Goal: Task Accomplishment & Management: Complete application form

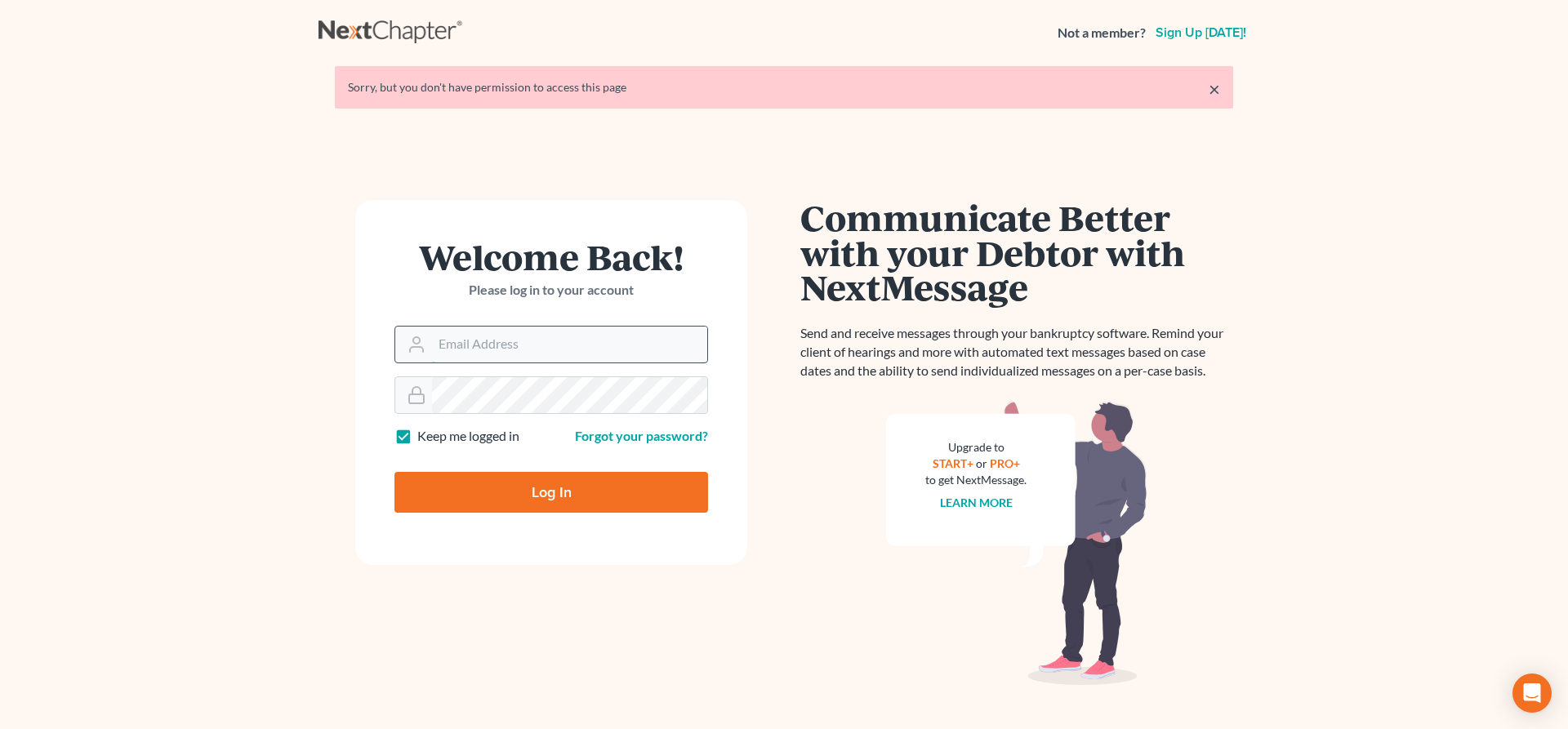
type input "[EMAIL_ADDRESS][DOMAIN_NAME]"
type input "Thinking..."
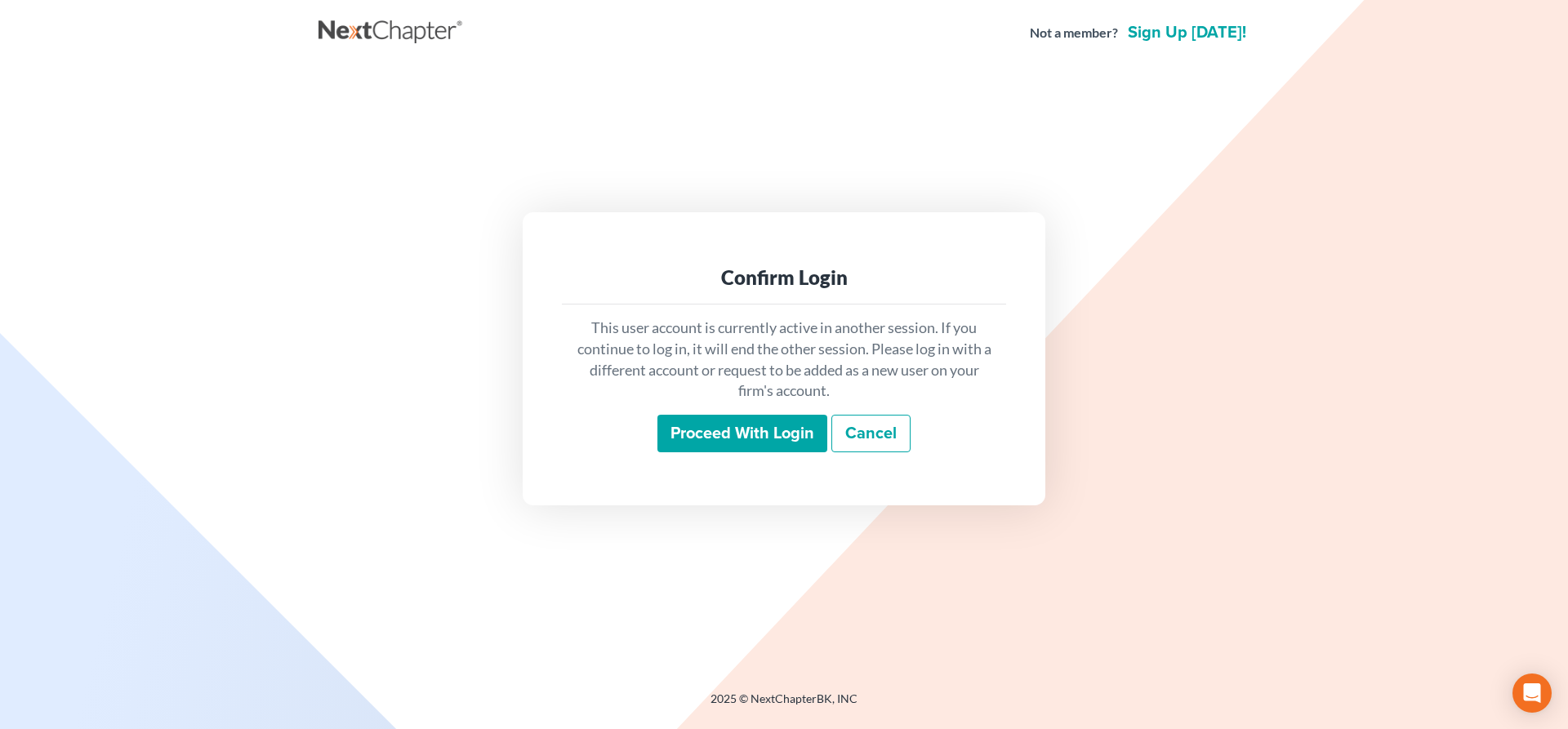
drag, startPoint x: 764, startPoint y: 427, endPoint x: 847, endPoint y: 507, distance: 115.3
click at [764, 427] on input "Proceed with login" at bounding box center [742, 433] width 170 height 37
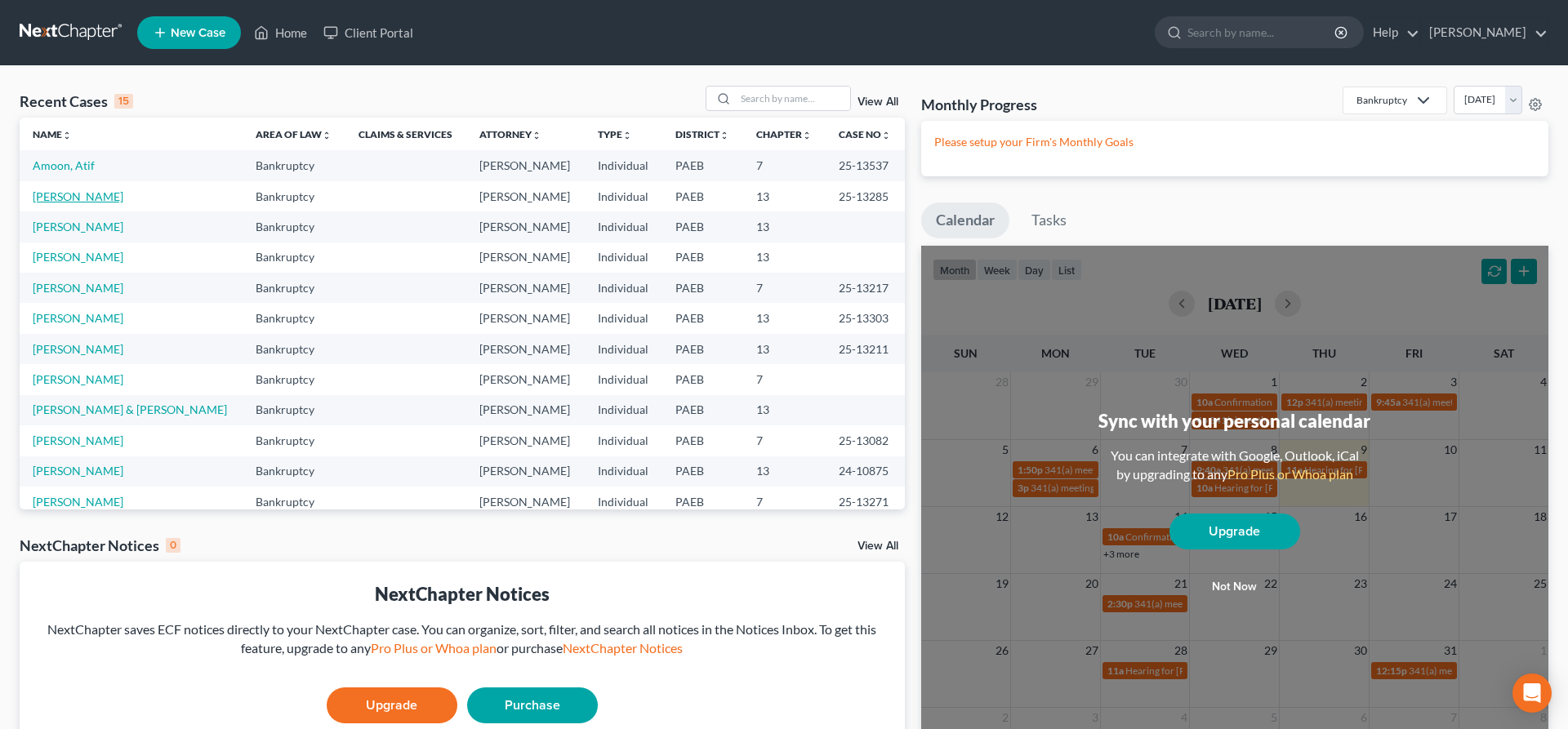
click at [67, 197] on link "Bonner, Andrew" at bounding box center [78, 196] width 91 height 14
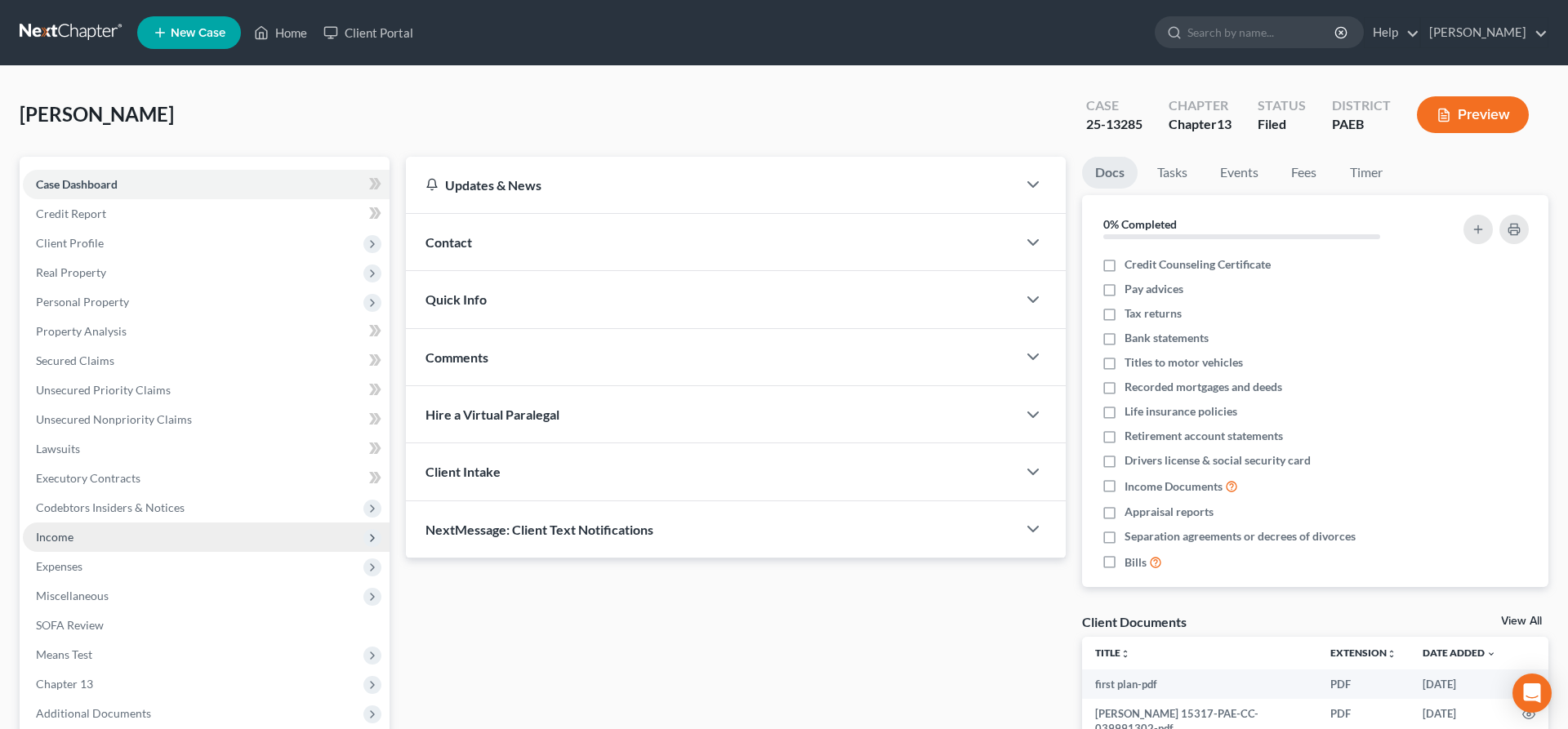
click at [80, 544] on span "Income" at bounding box center [206, 537] width 366 height 30
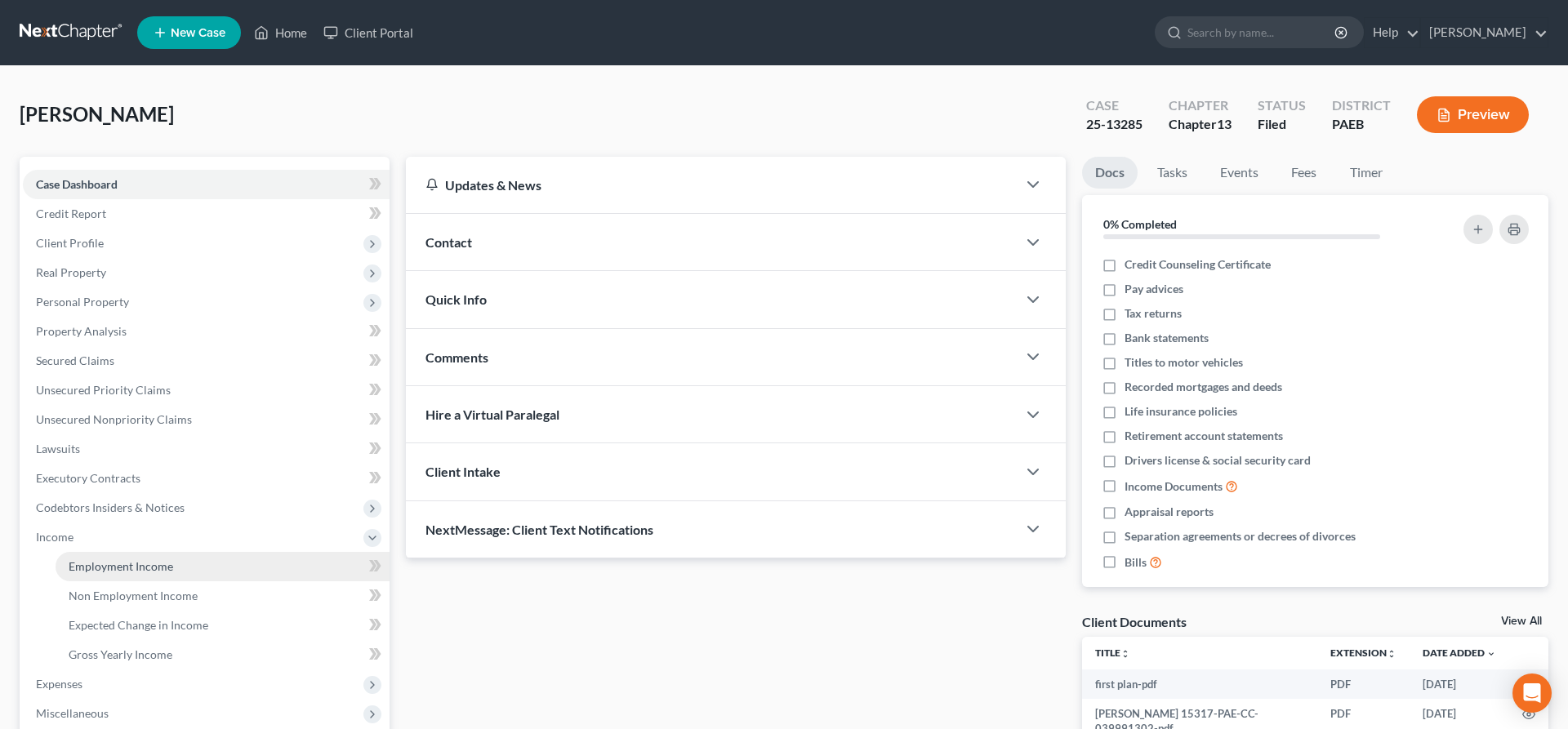
click at [161, 557] on link "Employment Income" at bounding box center [223, 567] width 334 height 30
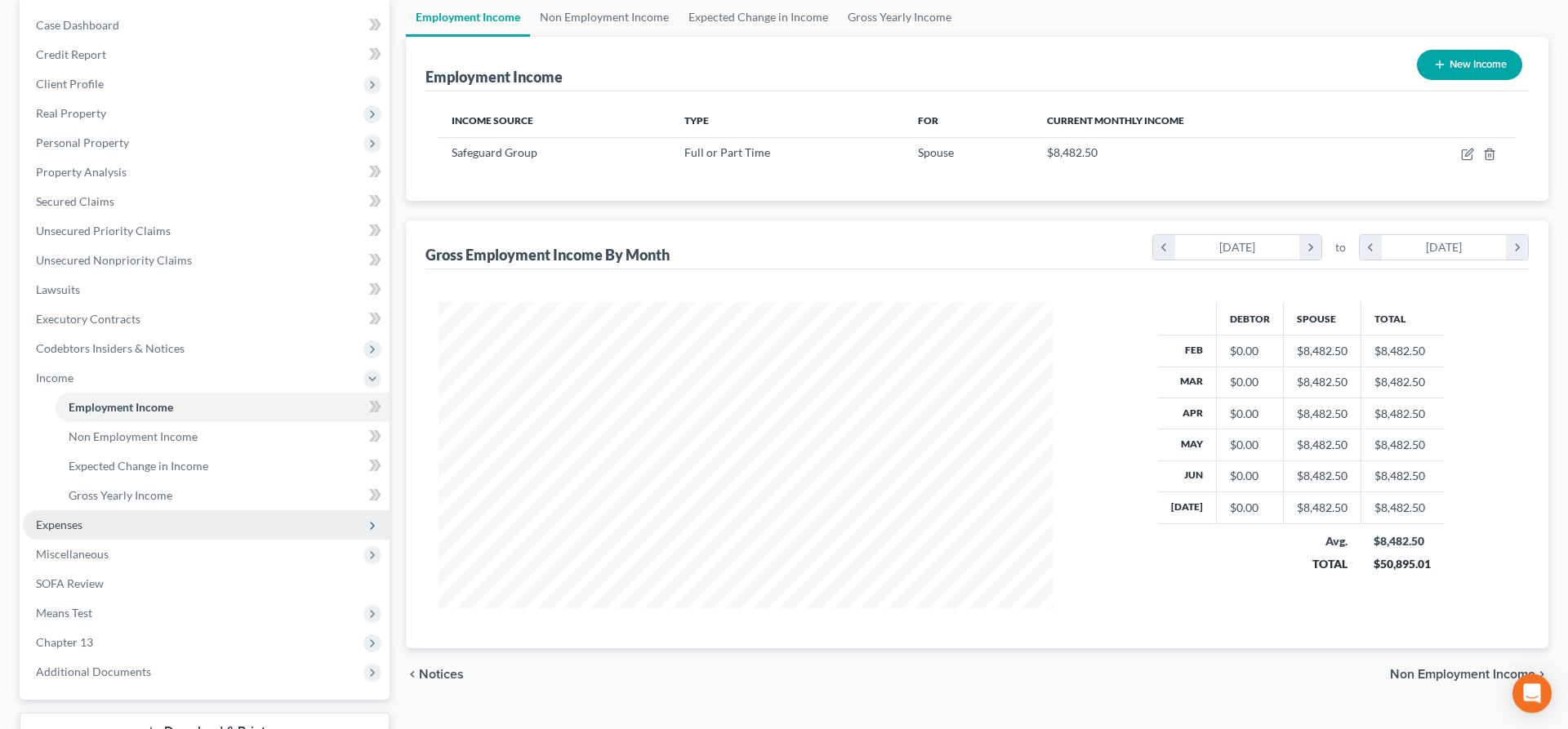
scroll to position [167, 0]
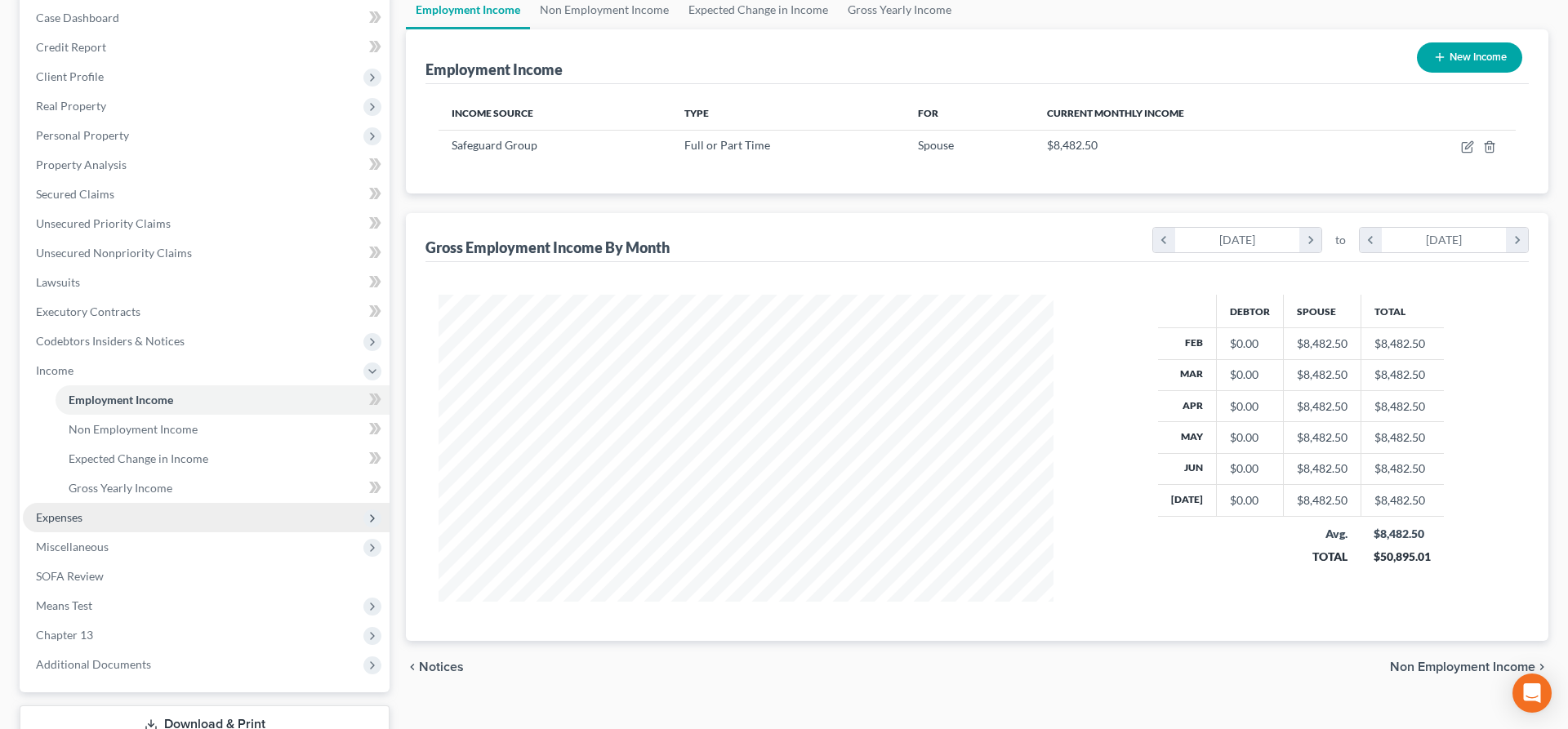
click at [58, 515] on span "Expenses" at bounding box center [59, 517] width 46 height 14
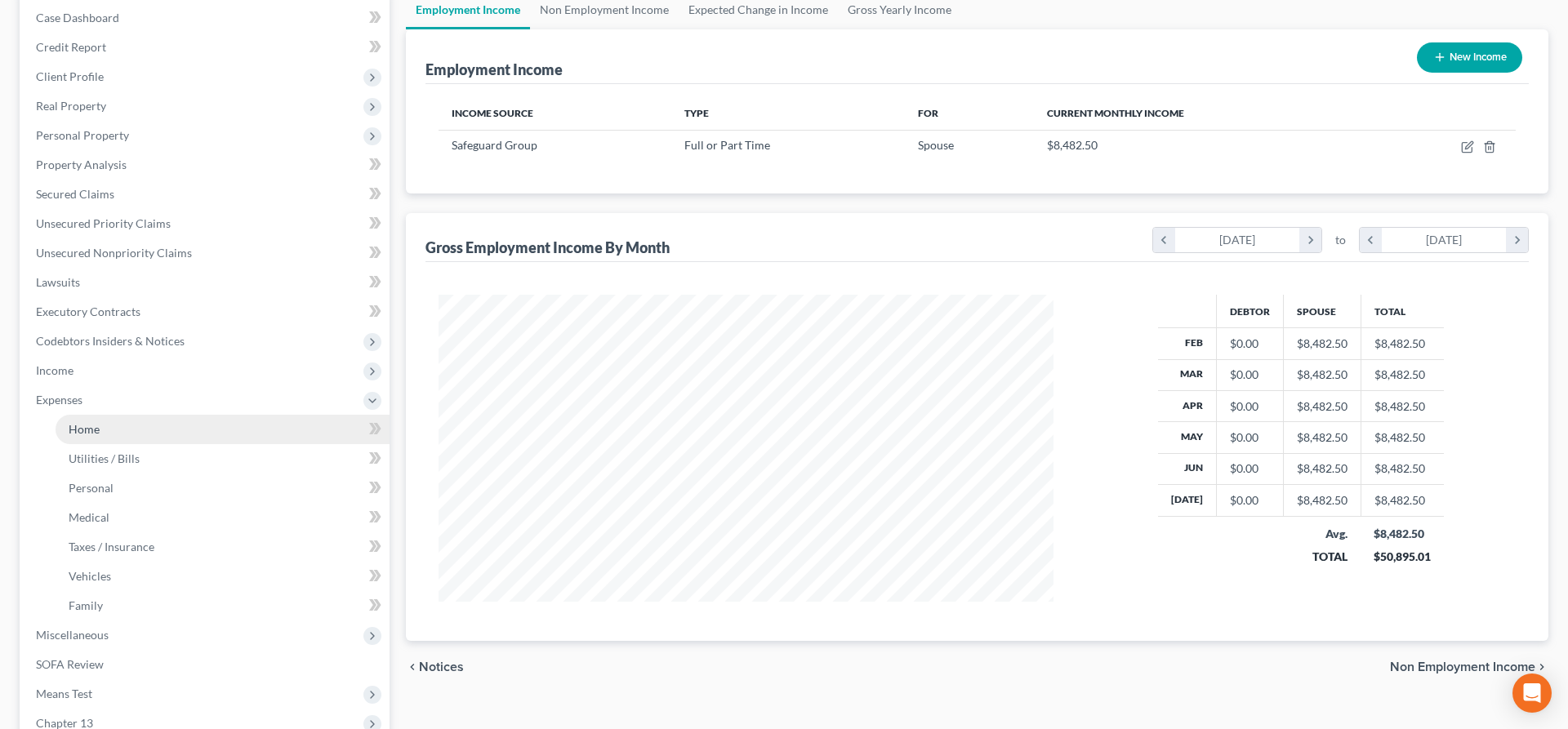
click at [93, 426] on span "Home" at bounding box center [84, 428] width 31 height 14
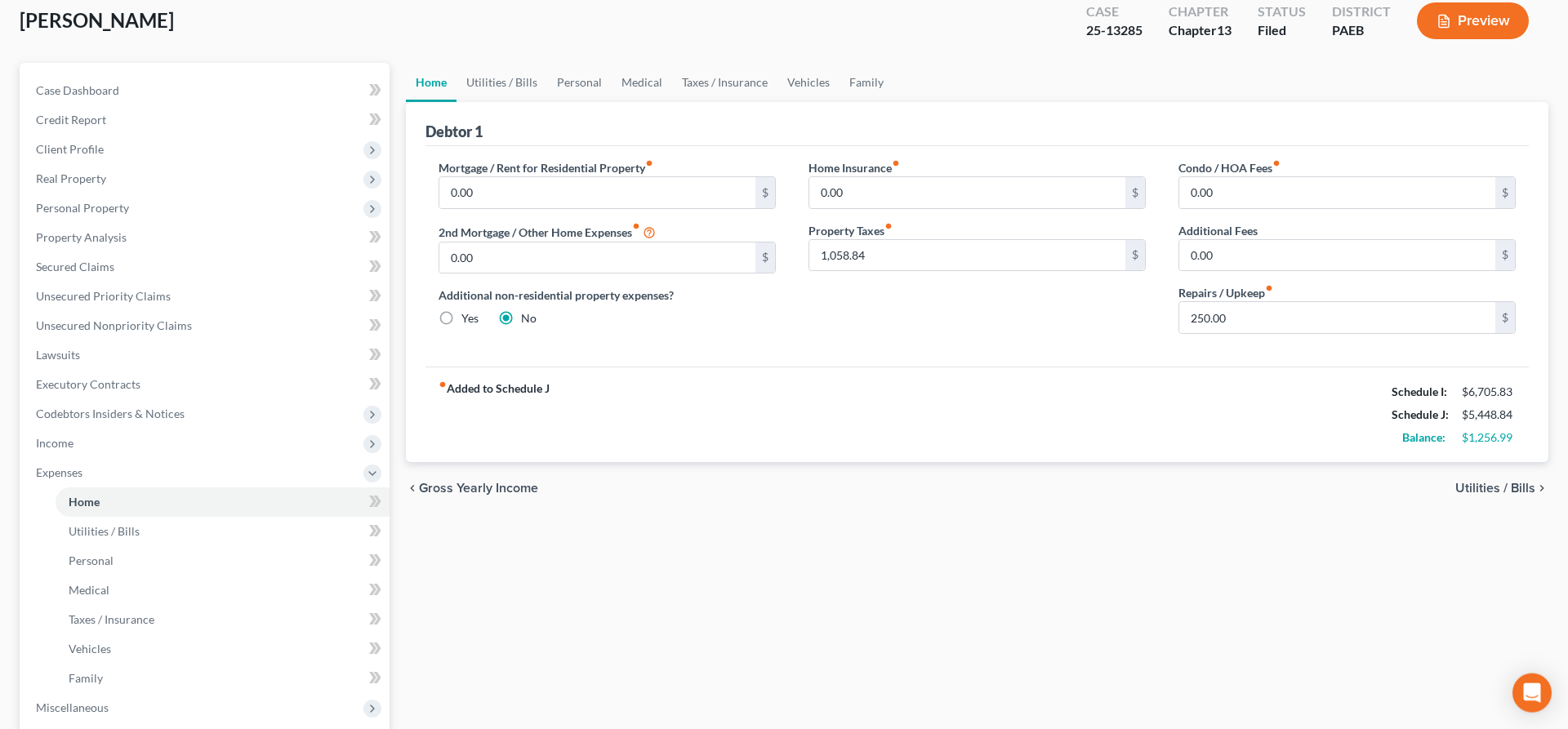
scroll to position [83, 0]
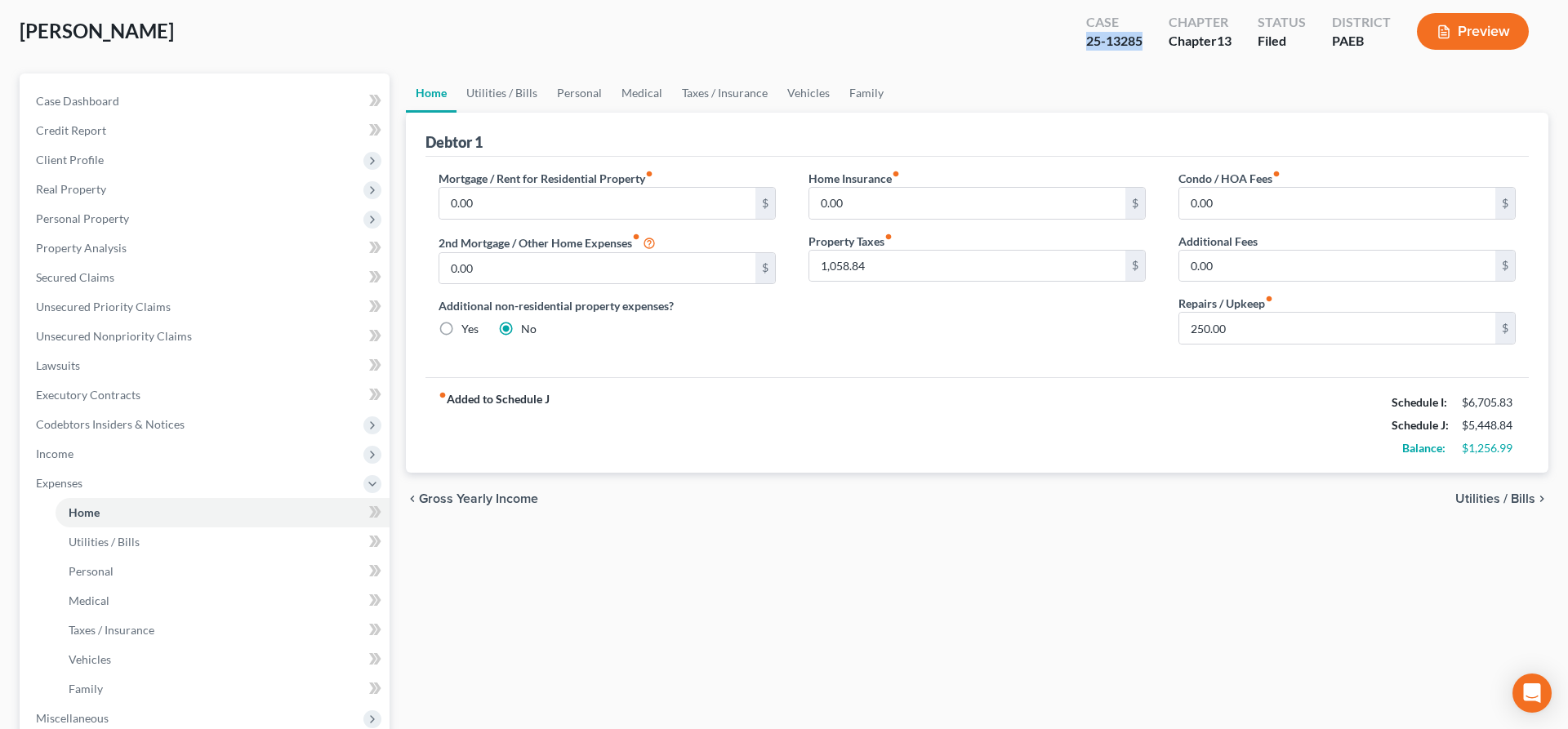
drag, startPoint x: 1086, startPoint y: 42, endPoint x: 1146, endPoint y: 47, distance: 60.2
click at [1146, 47] on div "Case 25-13285" at bounding box center [1114, 33] width 83 height 48
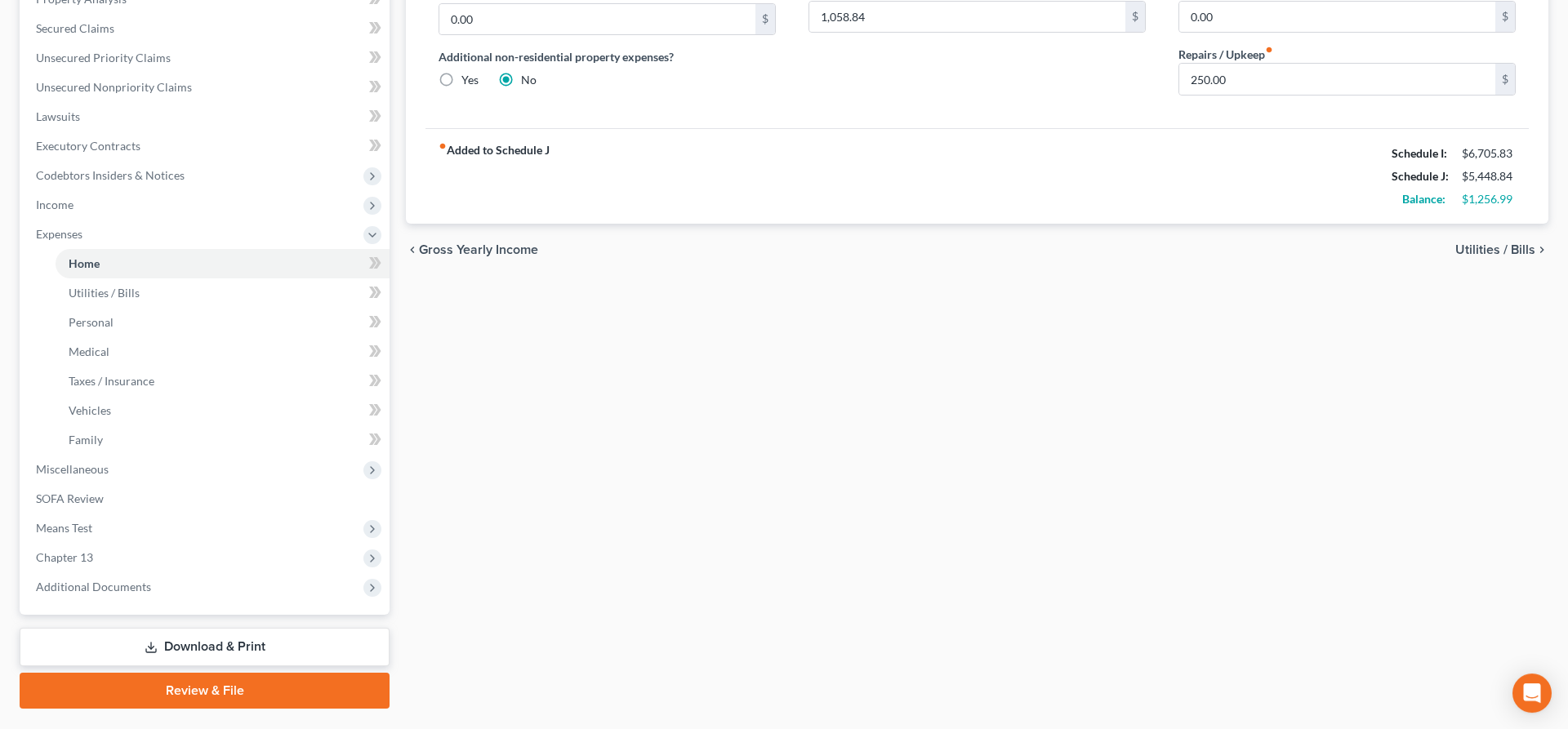
scroll to position [333, 0]
click at [187, 648] on link "Download & Print" at bounding box center [204, 646] width 370 height 38
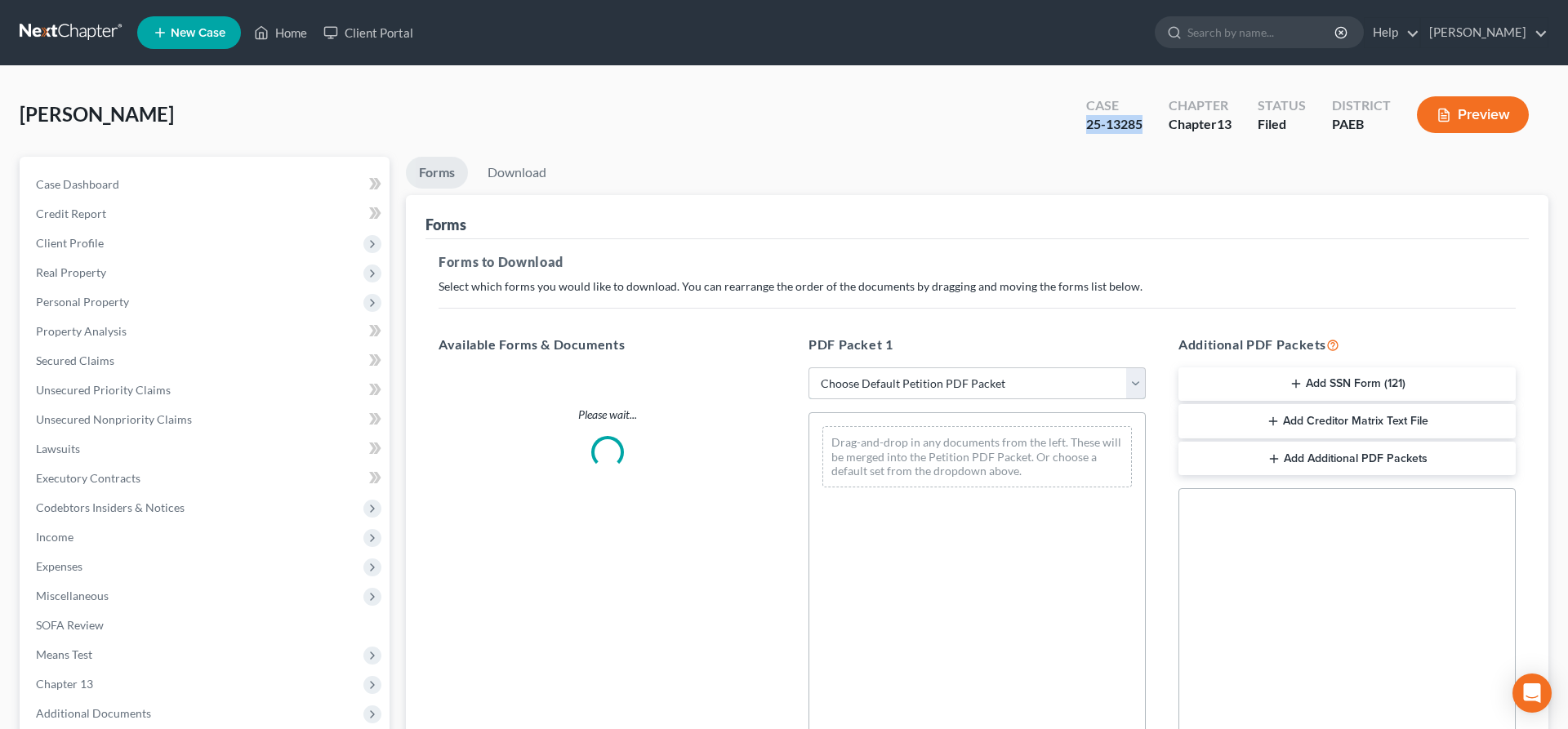
click at [809, 367] on select "Choose Default Petition PDF Packet Complete Bankruptcy Petition (all forms and …" at bounding box center [978, 383] width 338 height 32
select select "2"
click option "Amended Forms" at bounding box center [0, 0] width 0 height 0
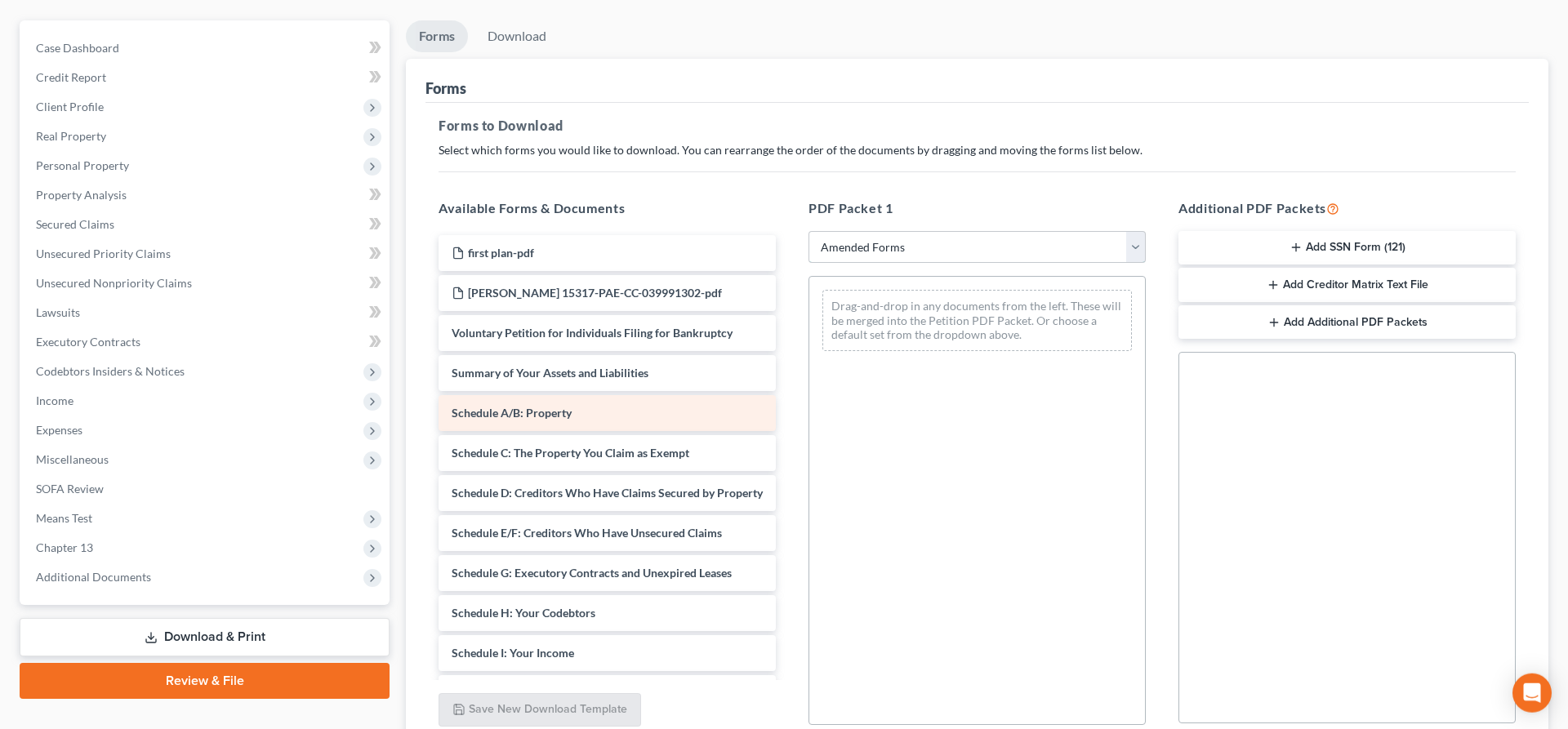
scroll to position [167, 0]
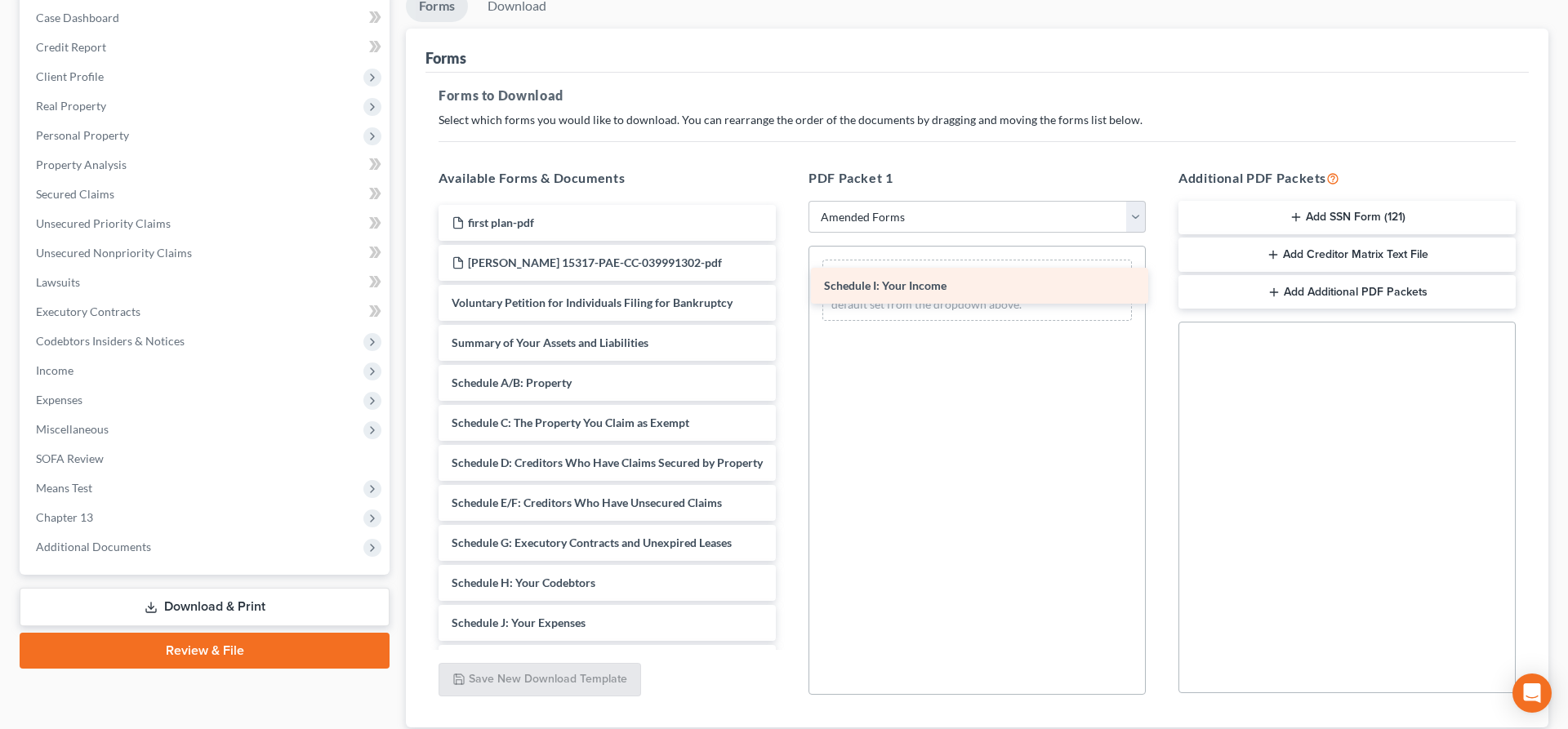
drag, startPoint x: 550, startPoint y: 621, endPoint x: 944, endPoint y: 285, distance: 517.8
click at [789, 285] on div "Schedule I: Your Income first plan-pdf Bonner, Andrew 15317-PAE-CC-039991302-pd…" at bounding box center [608, 579] width 364 height 748
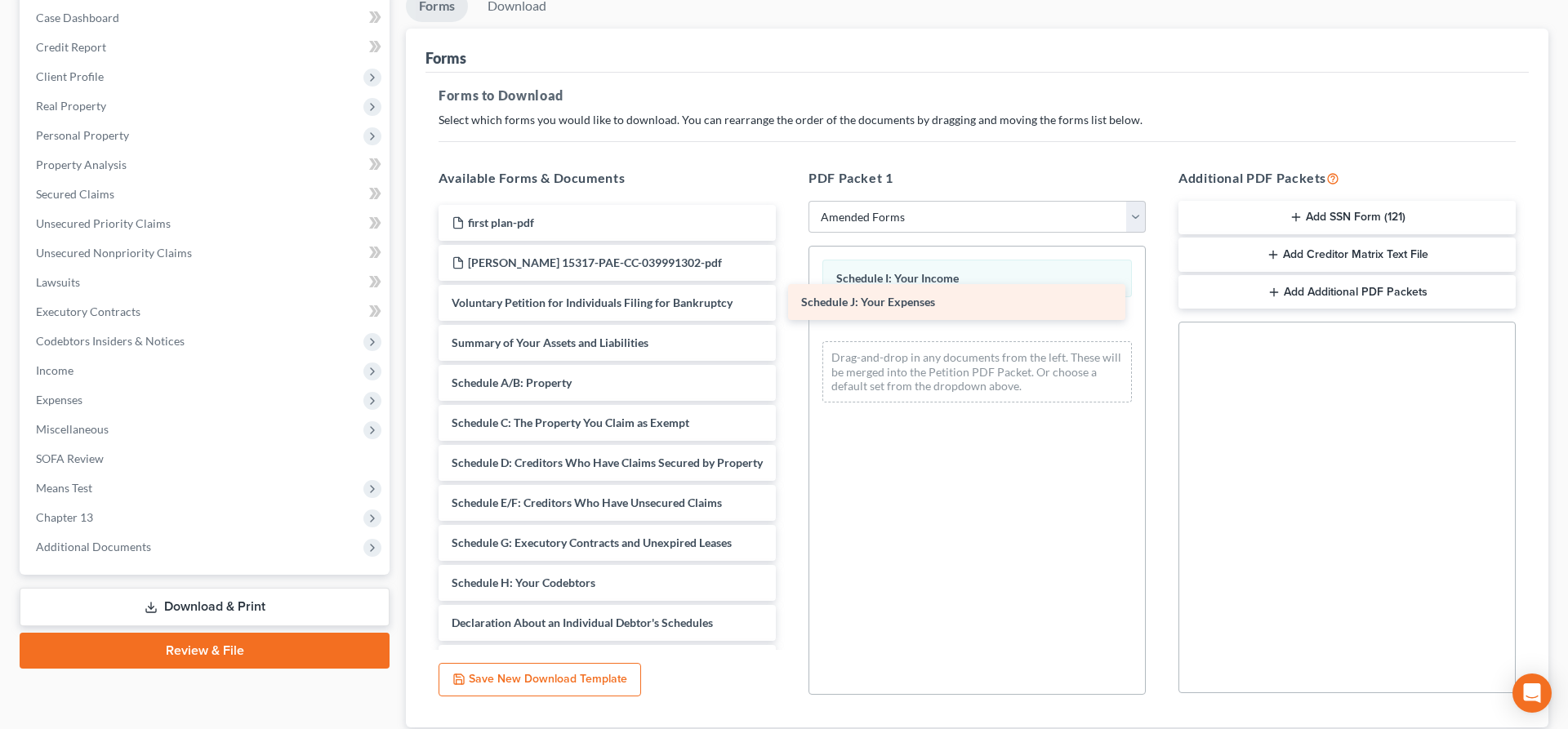
drag, startPoint x: 591, startPoint y: 624, endPoint x: 941, endPoint y: 304, distance: 474.2
click at [789, 304] on div "Schedule J: Your Expenses first plan-pdf Bonner, Andrew 15317-PAE-CC-039991302-…" at bounding box center [608, 559] width 364 height 709
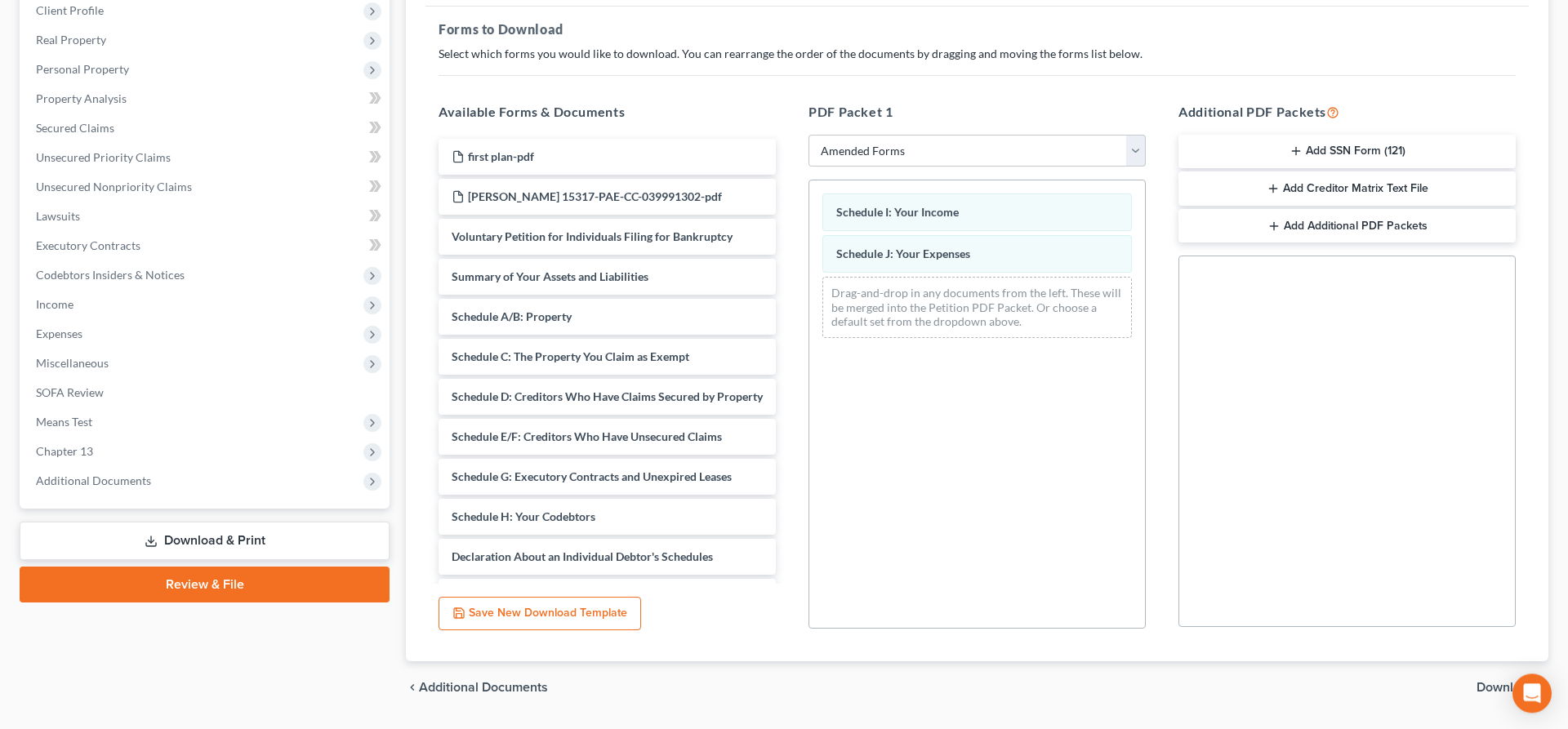
scroll to position [278, 0]
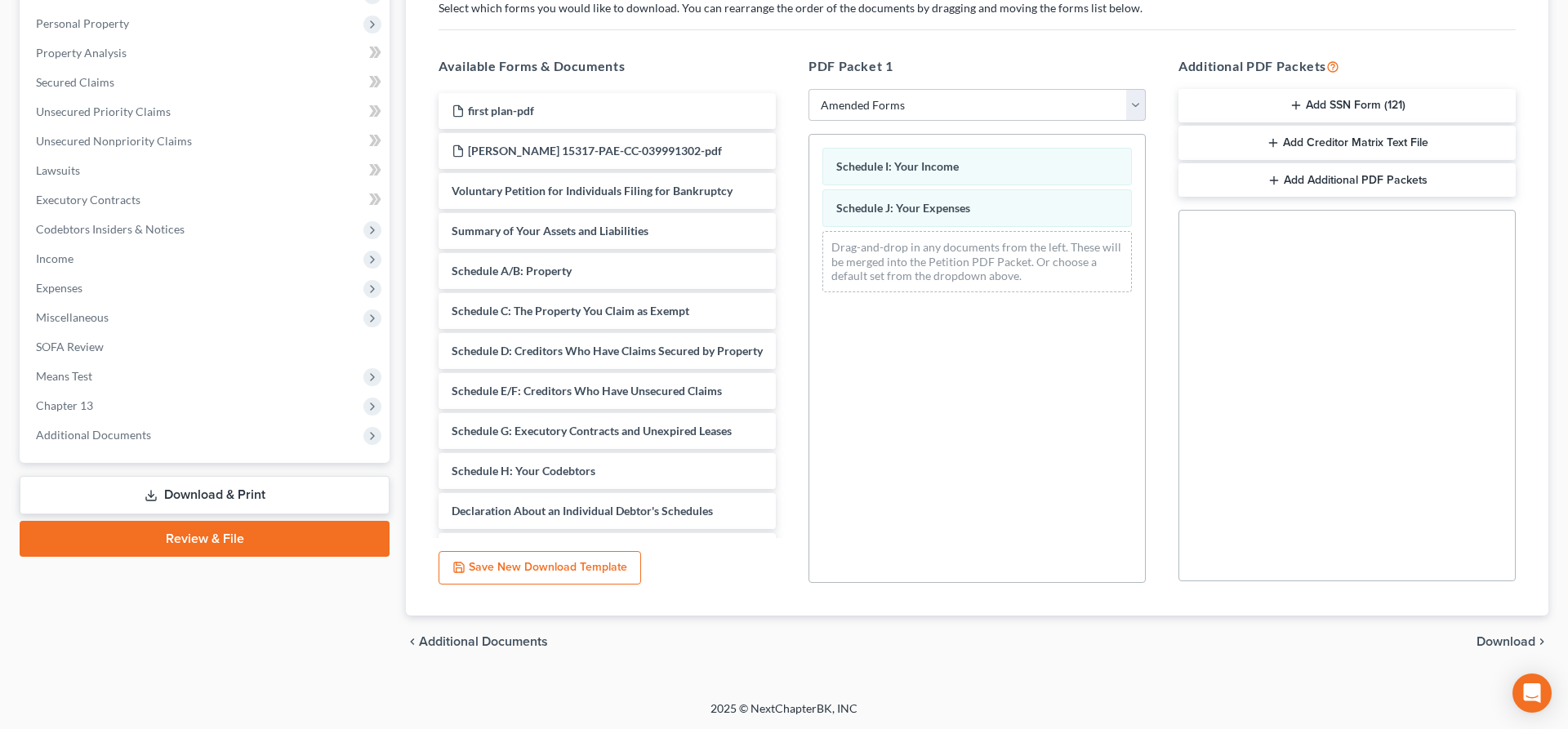
click at [1528, 640] on span "Download" at bounding box center [1506, 642] width 58 height 13
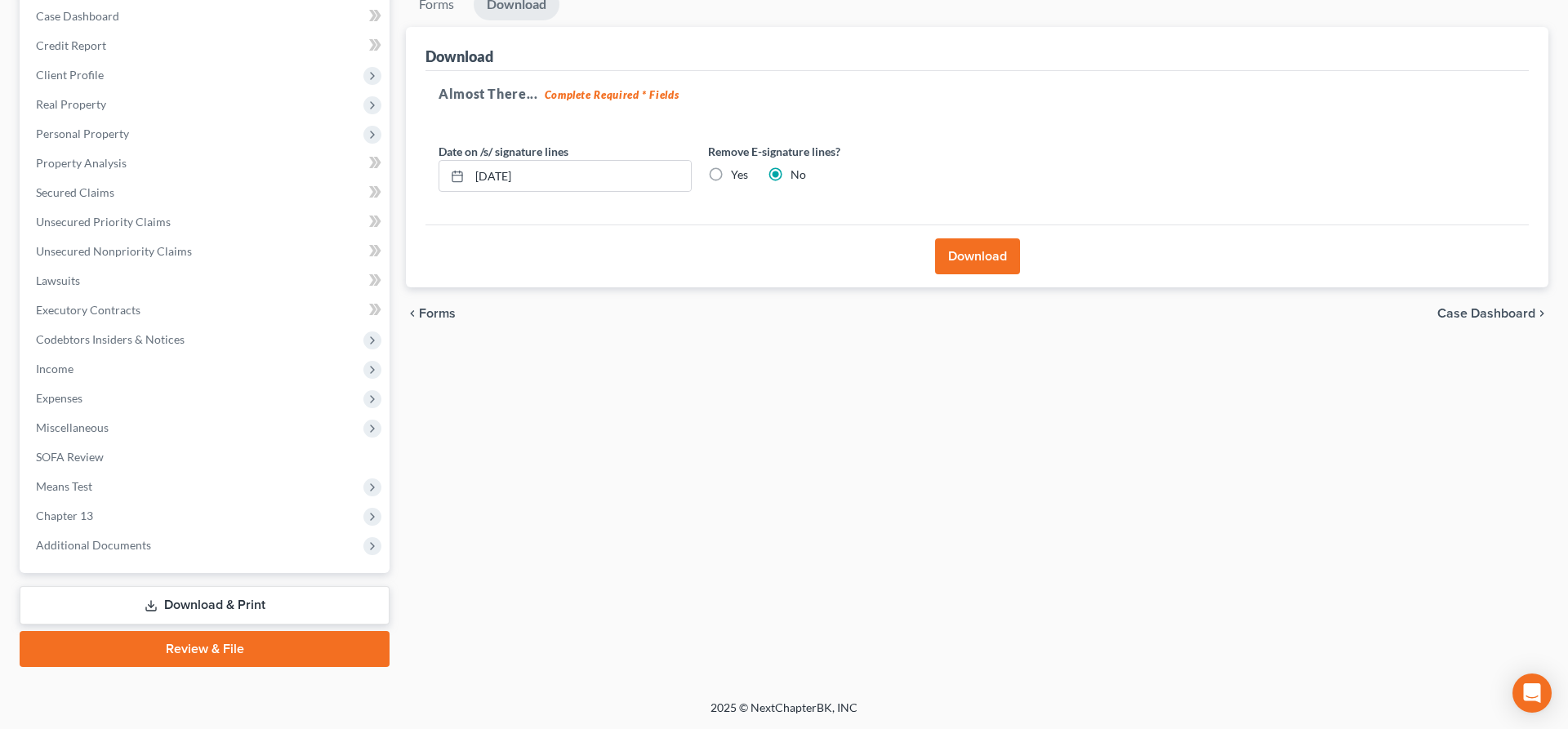
scroll to position [167, 0]
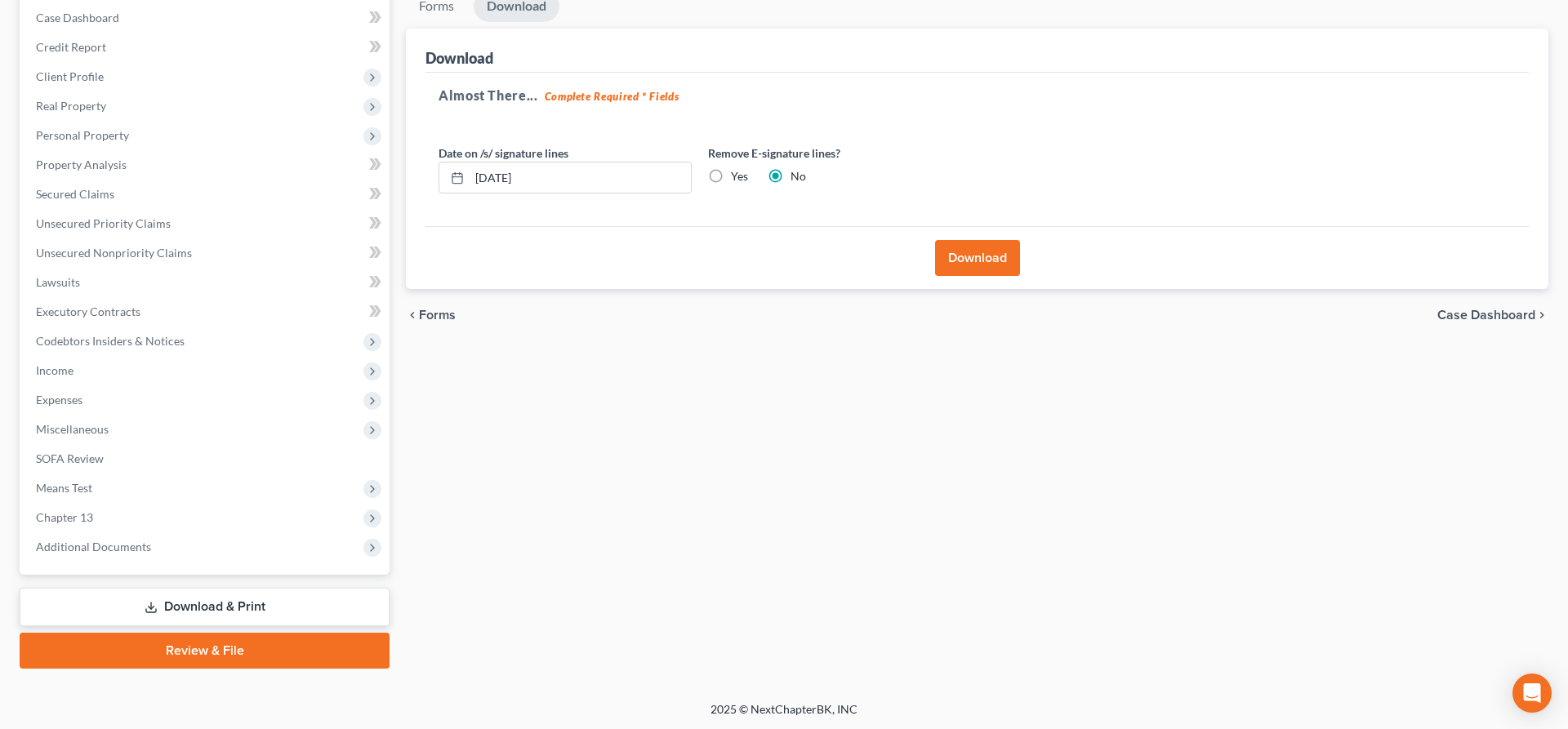
click at [967, 251] on button "Download" at bounding box center [978, 258] width 85 height 36
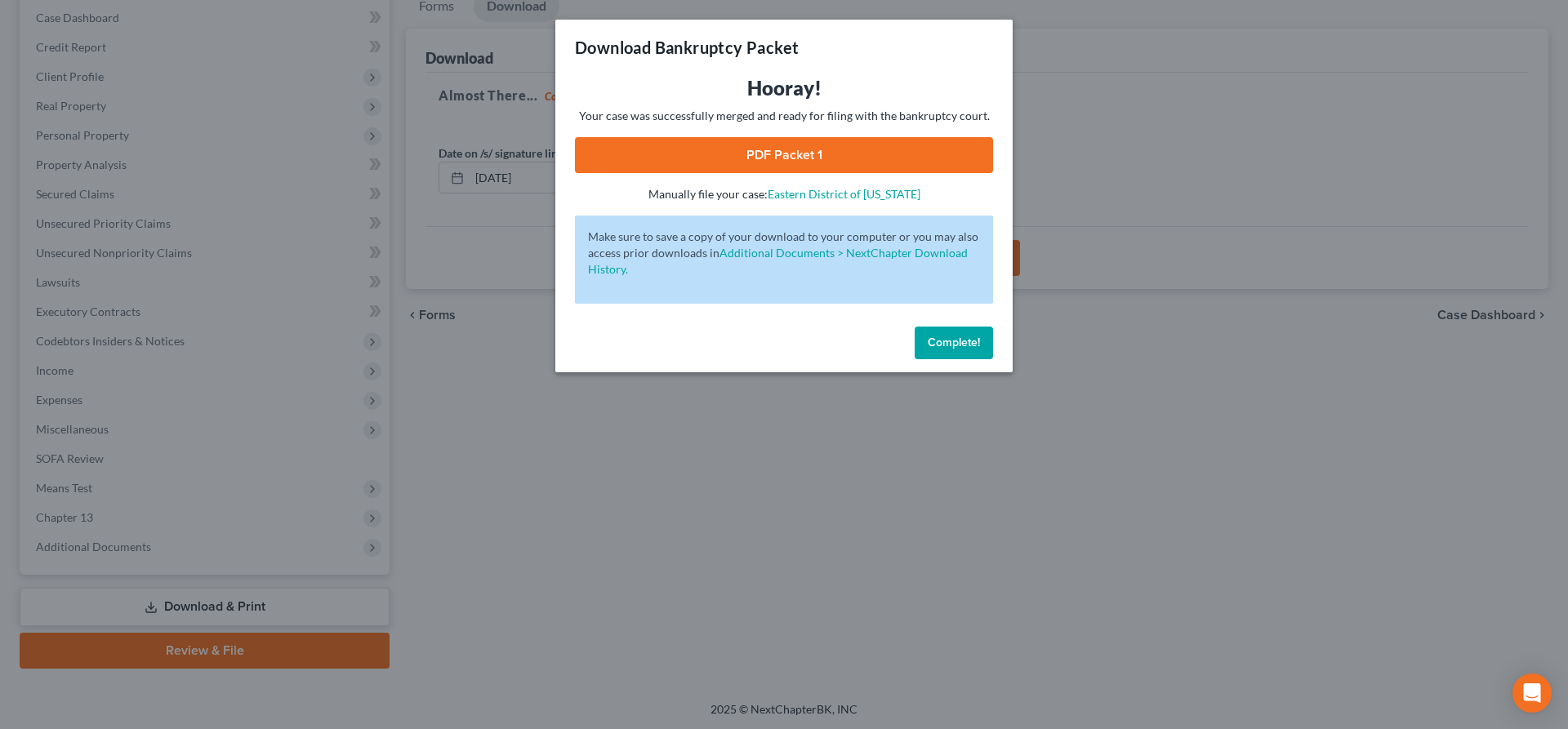
click at [811, 151] on link "PDF Packet 1" at bounding box center [784, 155] width 418 height 36
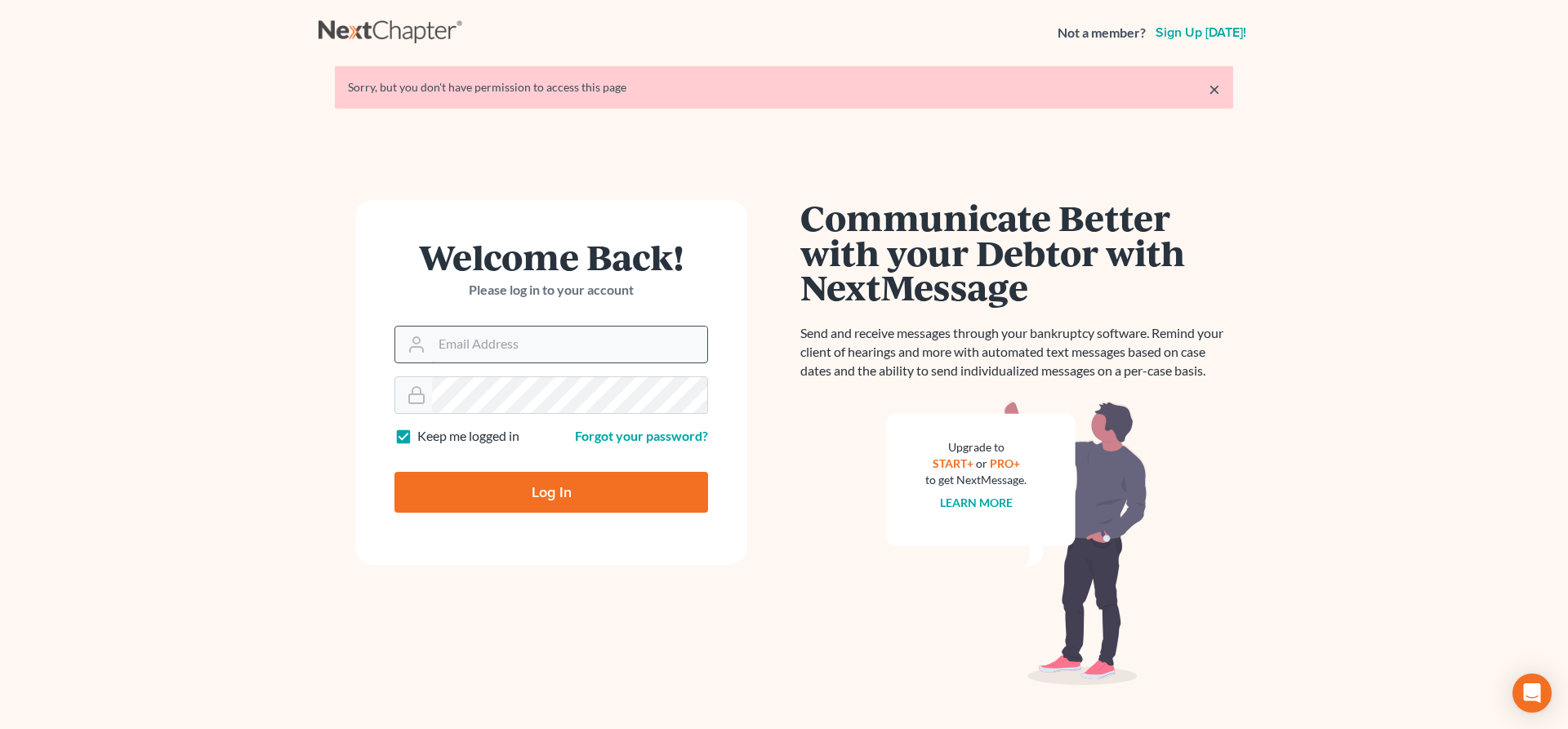
type input "[EMAIL_ADDRESS][DOMAIN_NAME]"
type input "Thinking..."
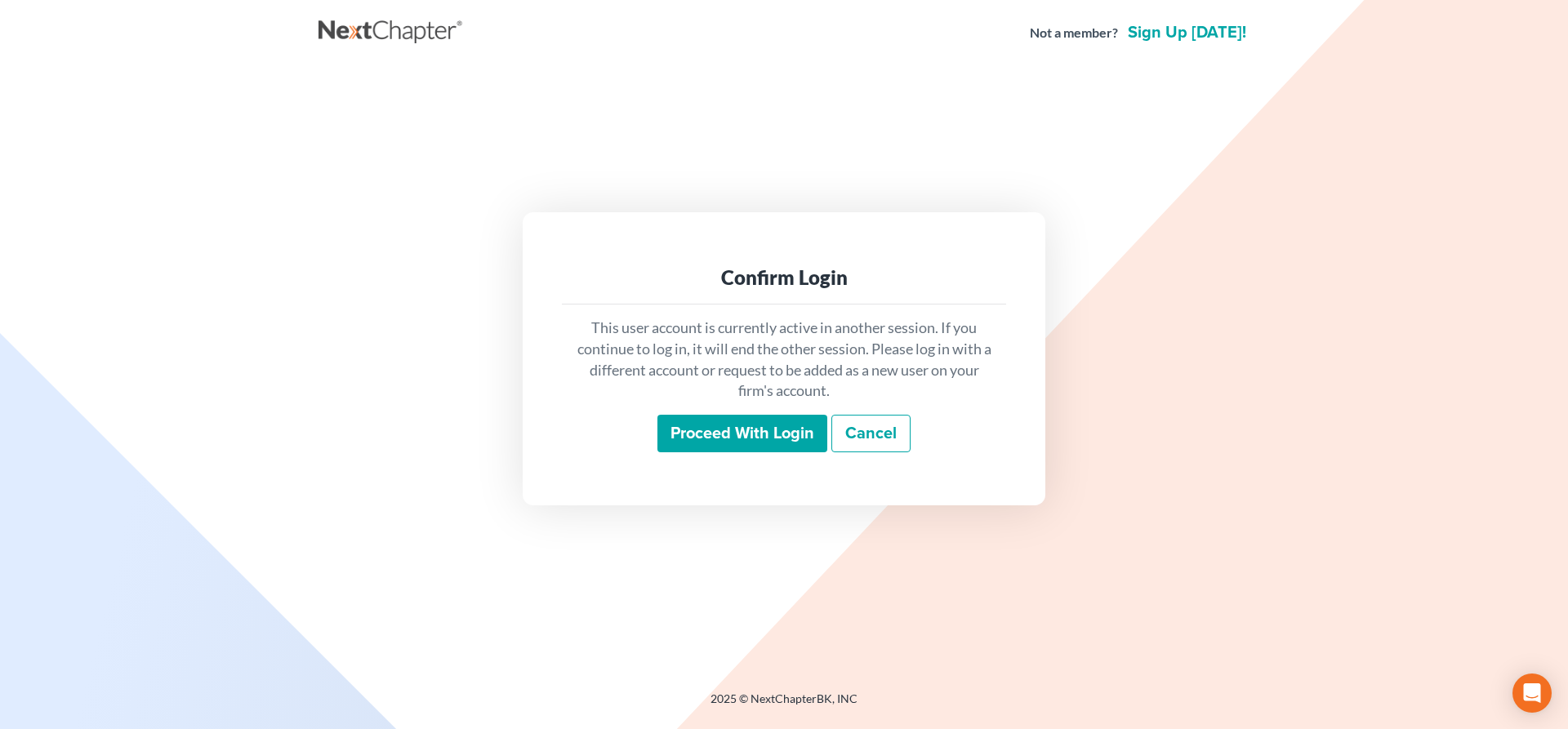
click at [713, 428] on input "Proceed with login" at bounding box center [742, 433] width 170 height 37
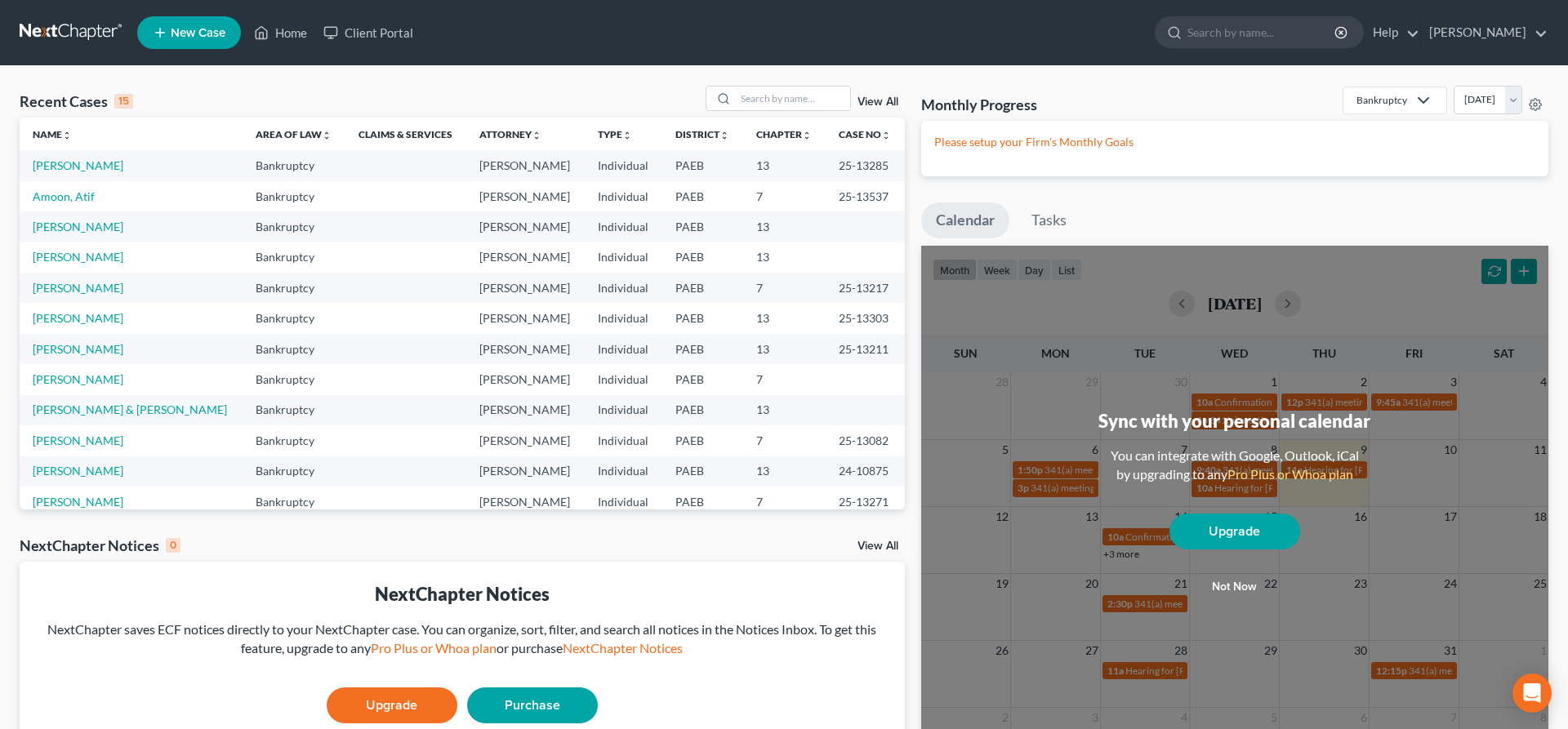
click at [187, 31] on span "New Case" at bounding box center [198, 32] width 55 height 12
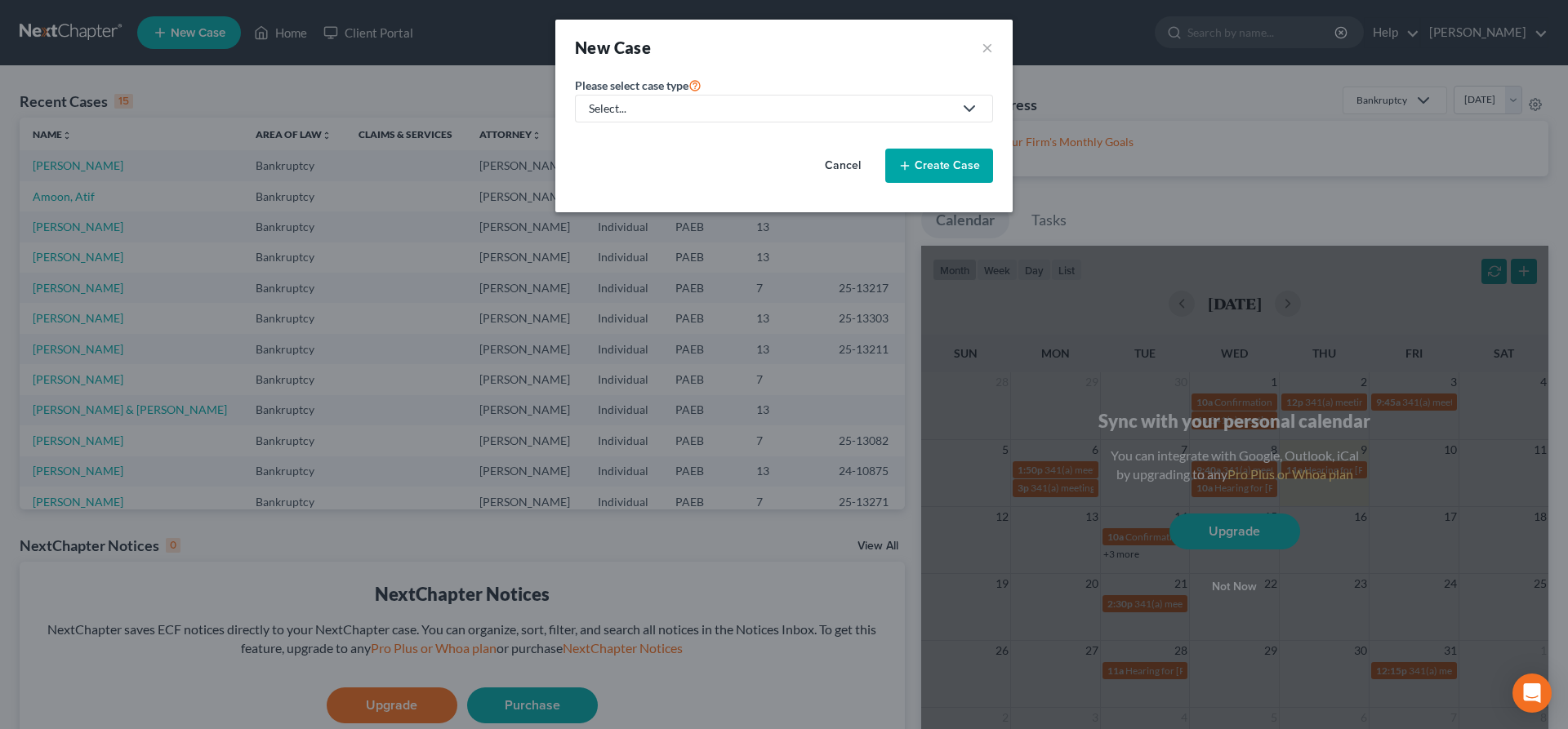
click at [957, 110] on icon at bounding box center [966, 109] width 26 height 19
click at [636, 135] on div "Bankruptcy" at bounding box center [620, 142] width 58 height 17
select select "67"
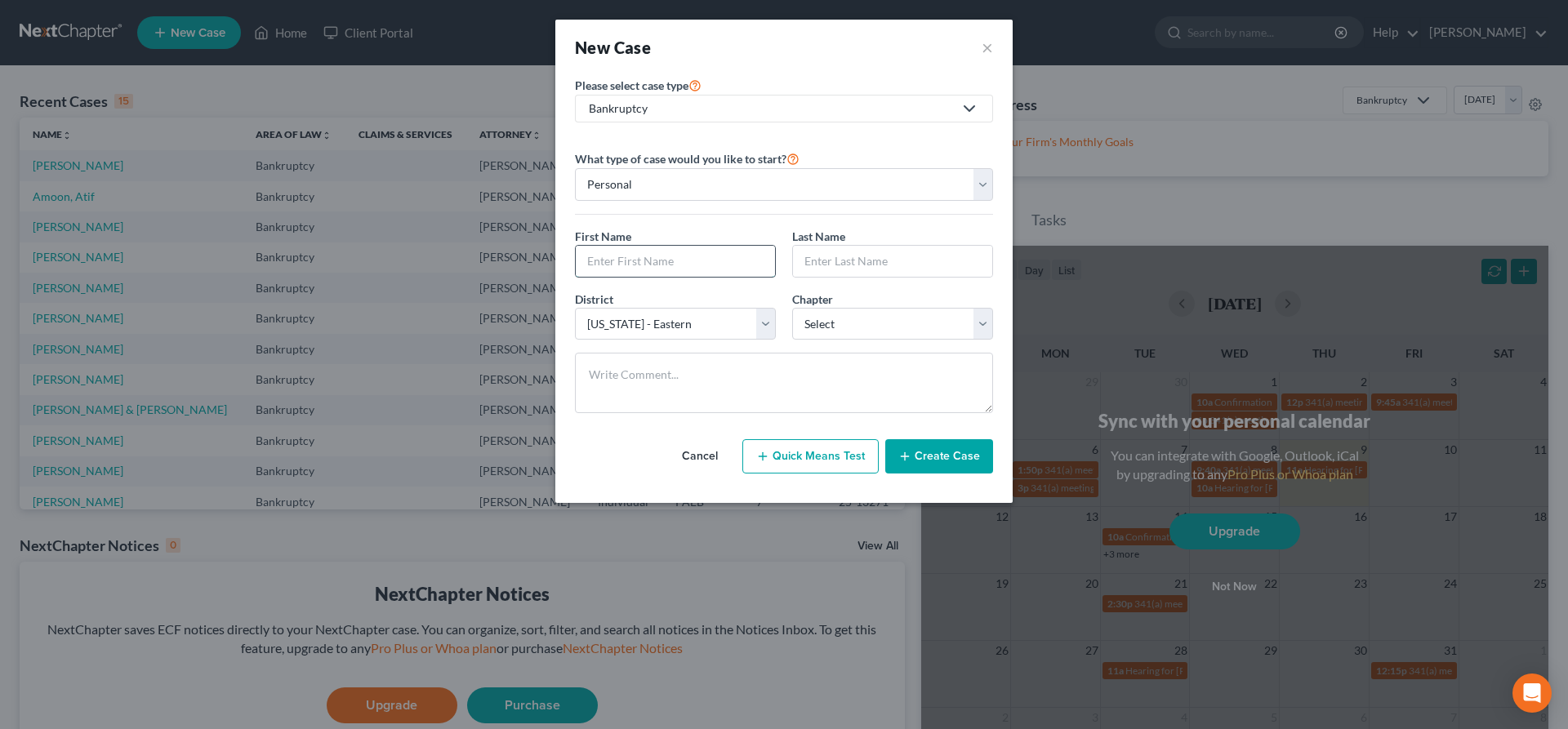
click at [652, 262] on input "text" at bounding box center [675, 261] width 199 height 31
type input "e"
type input "[PERSON_NAME]"
click at [857, 262] on input "text" at bounding box center [893, 261] width 199 height 31
type input "Chikaka"
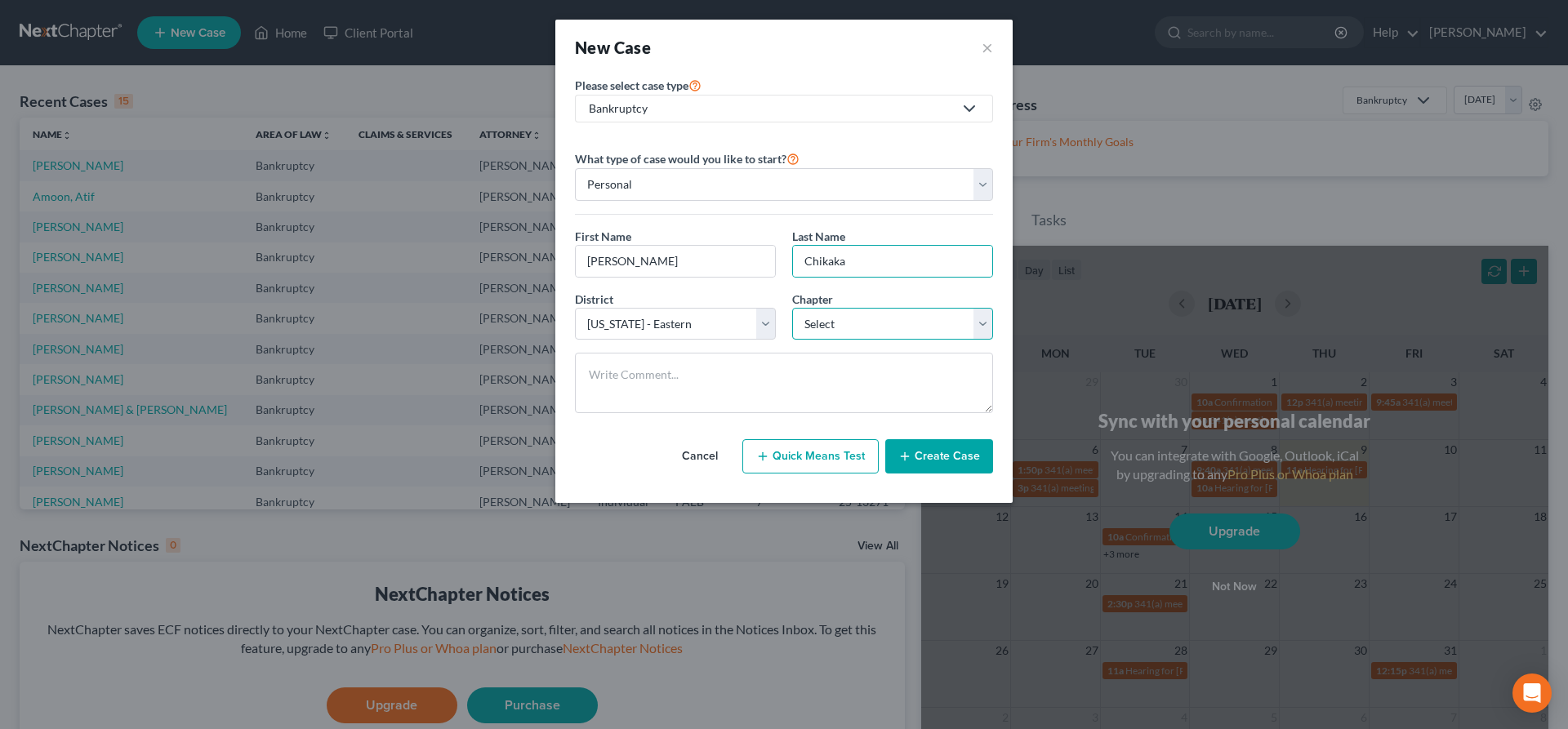
click at [792, 308] on select "Select 7 11 12 13" at bounding box center [893, 324] width 201 height 32
select select "3"
click option "13" at bounding box center [0, 0] width 0 height 0
click at [966, 455] on button "Create Case" at bounding box center [939, 456] width 108 height 34
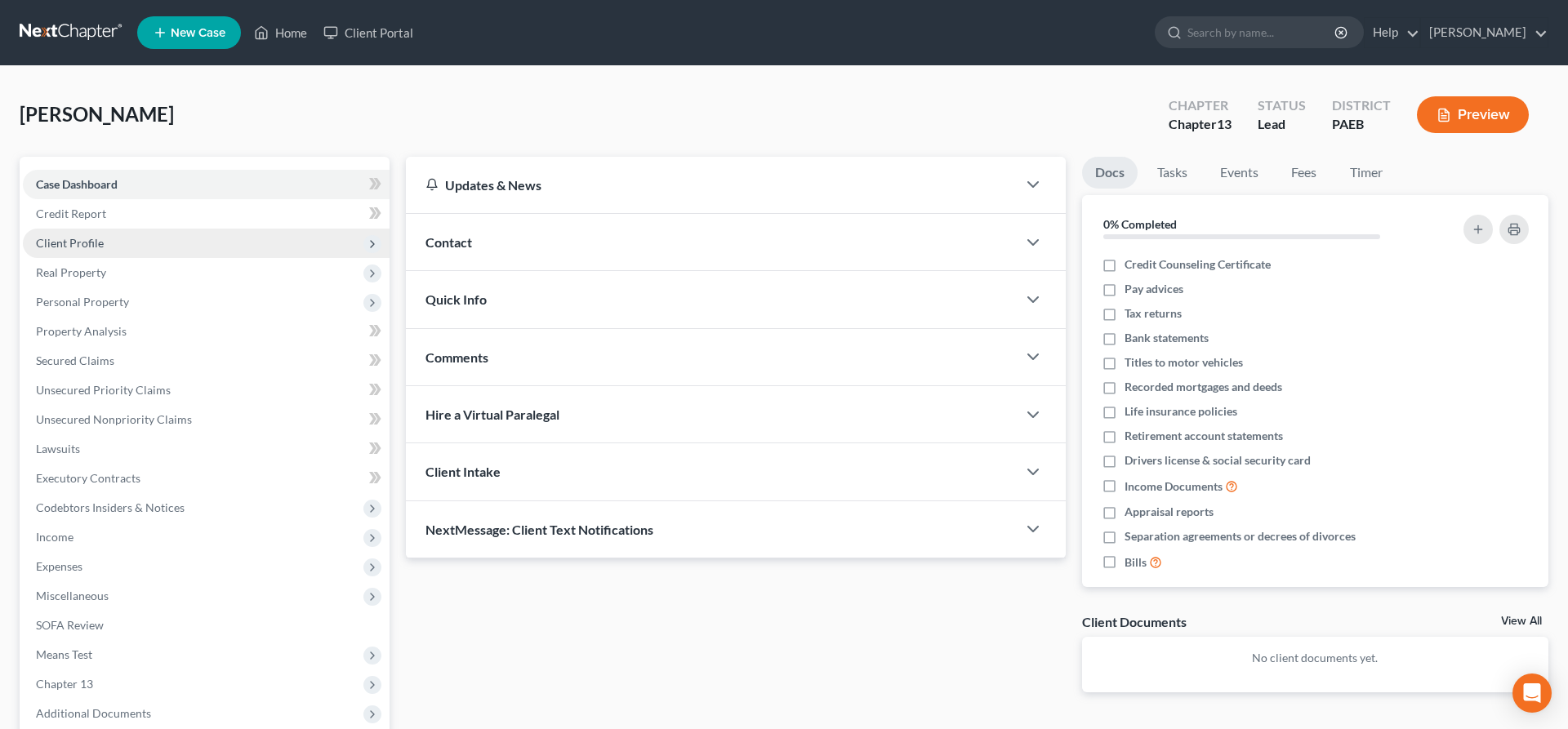
click at [68, 237] on span "Client Profile" at bounding box center [70, 242] width 68 height 14
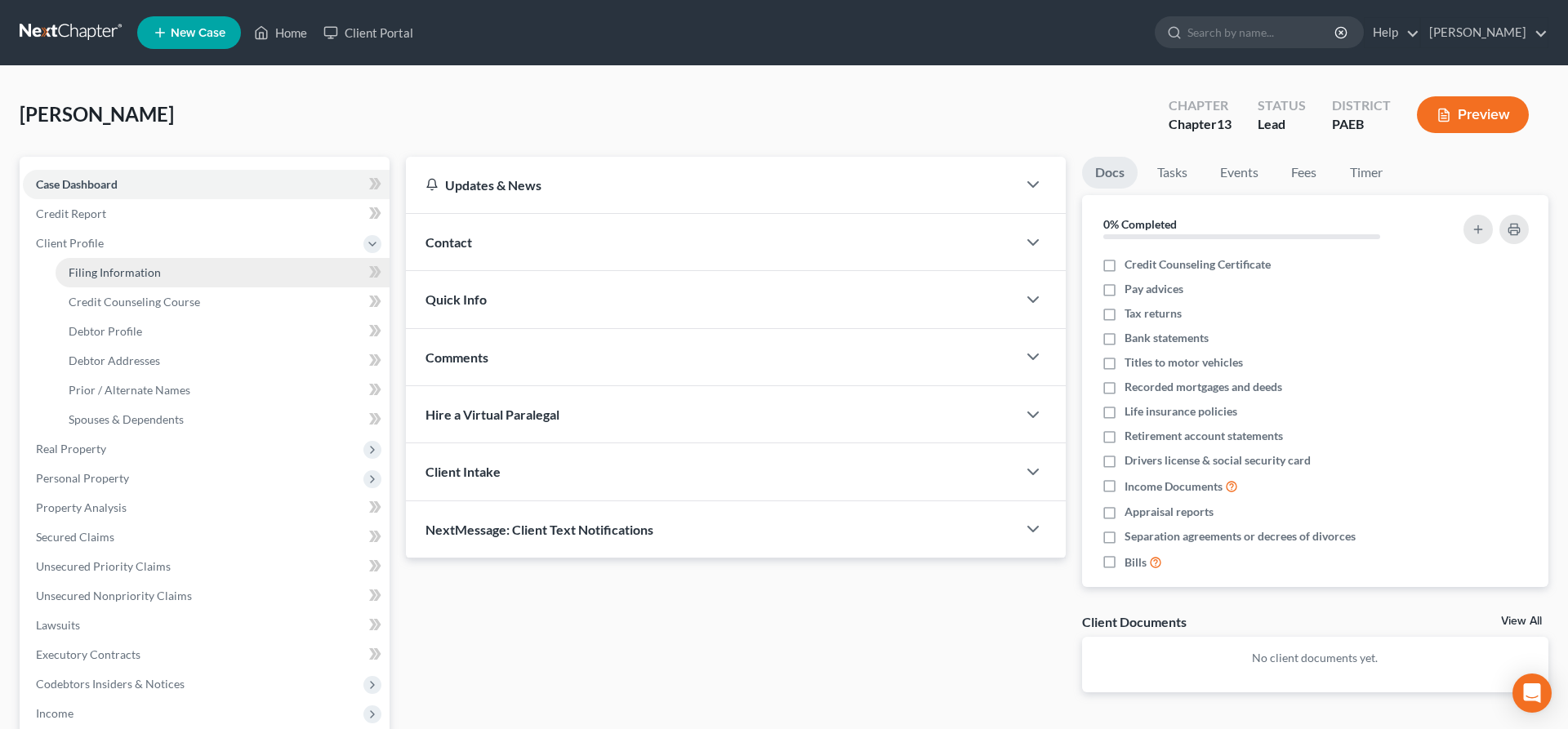
click at [123, 275] on span "Filing Information" at bounding box center [114, 272] width 92 height 14
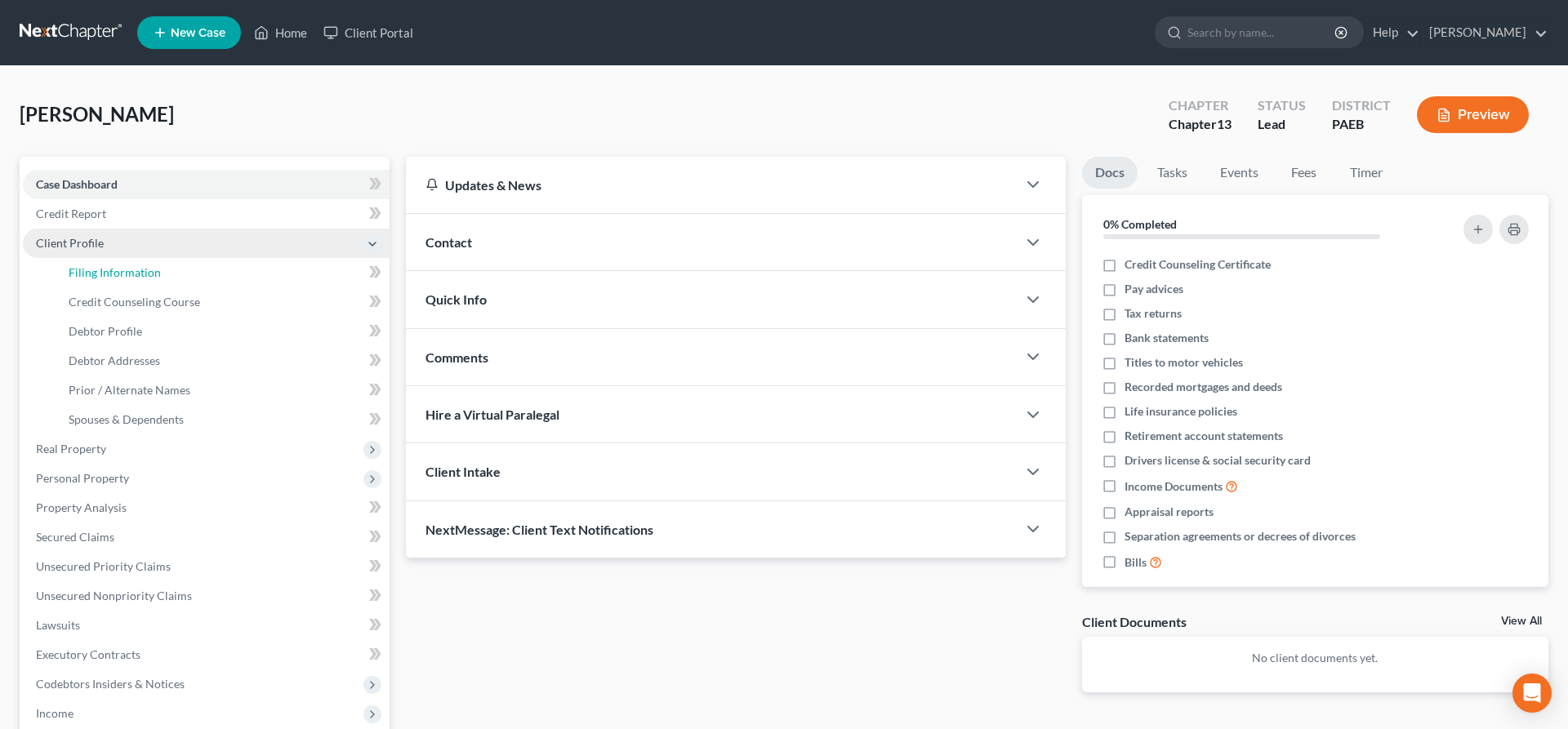
select select "1"
select select "0"
select select "3"
select select "67"
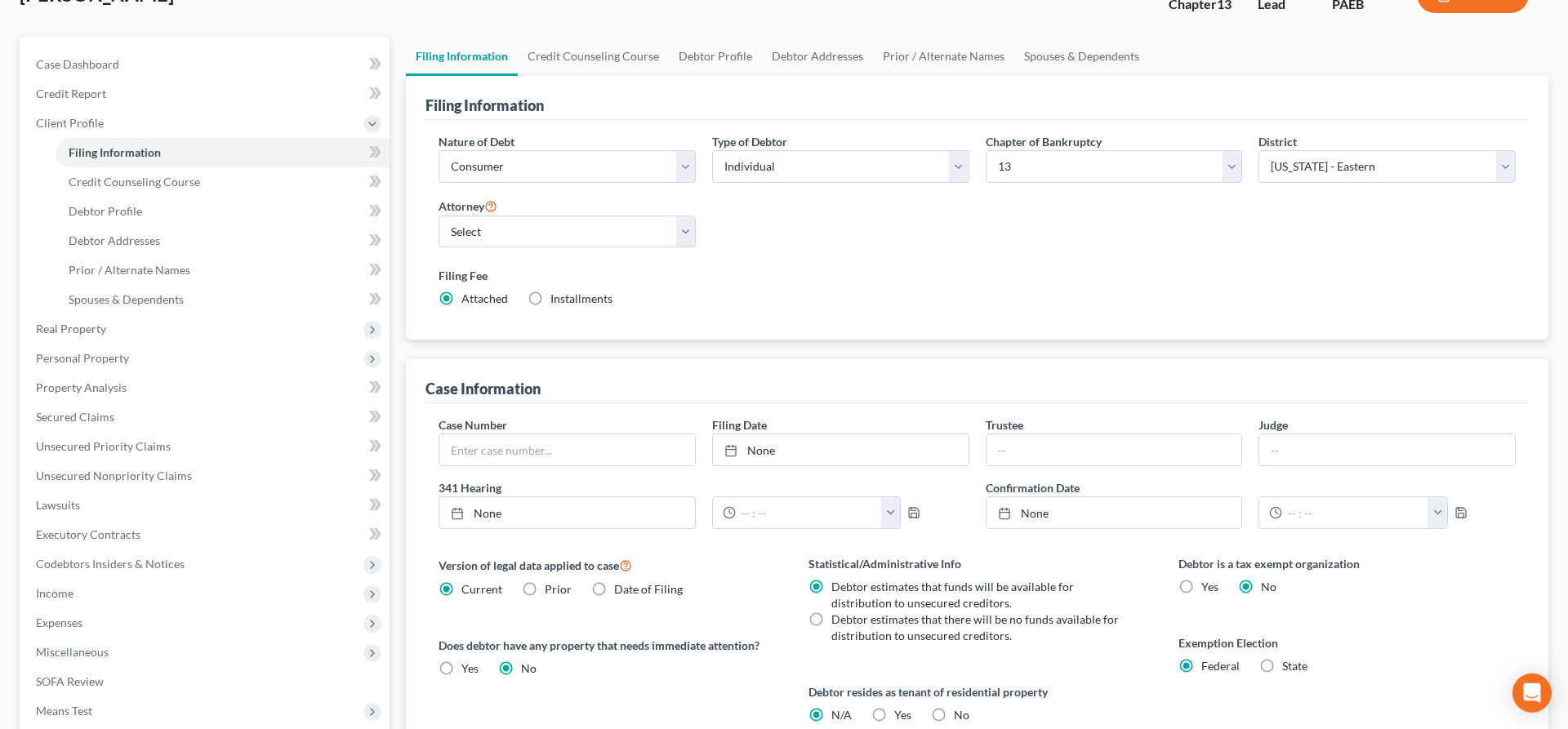
scroll to position [249, 0]
